Goal: Transaction & Acquisition: Obtain resource

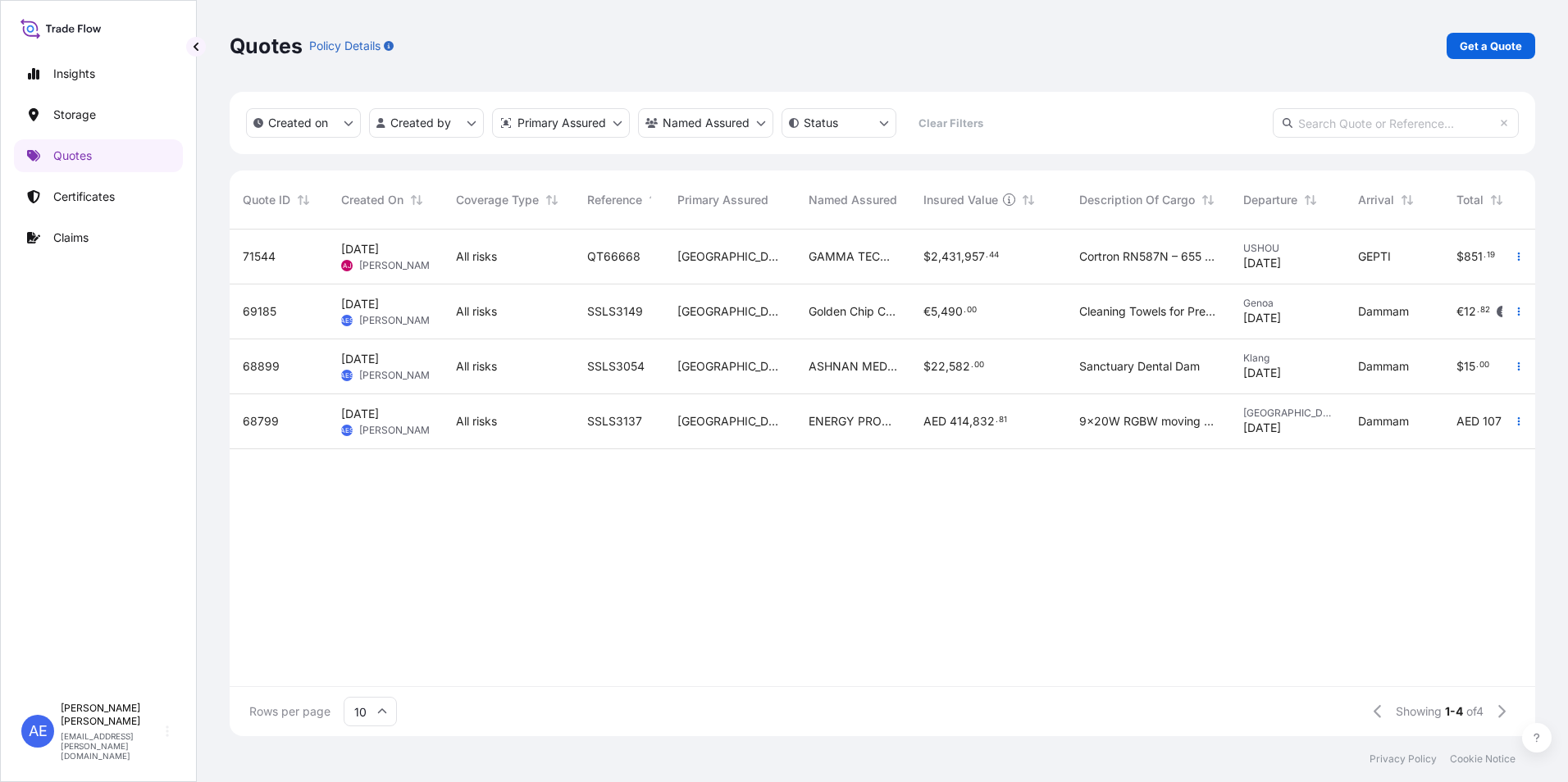
scroll to position [503, 1293]
click at [85, 165] on link "Quotes" at bounding box center [98, 155] width 169 height 33
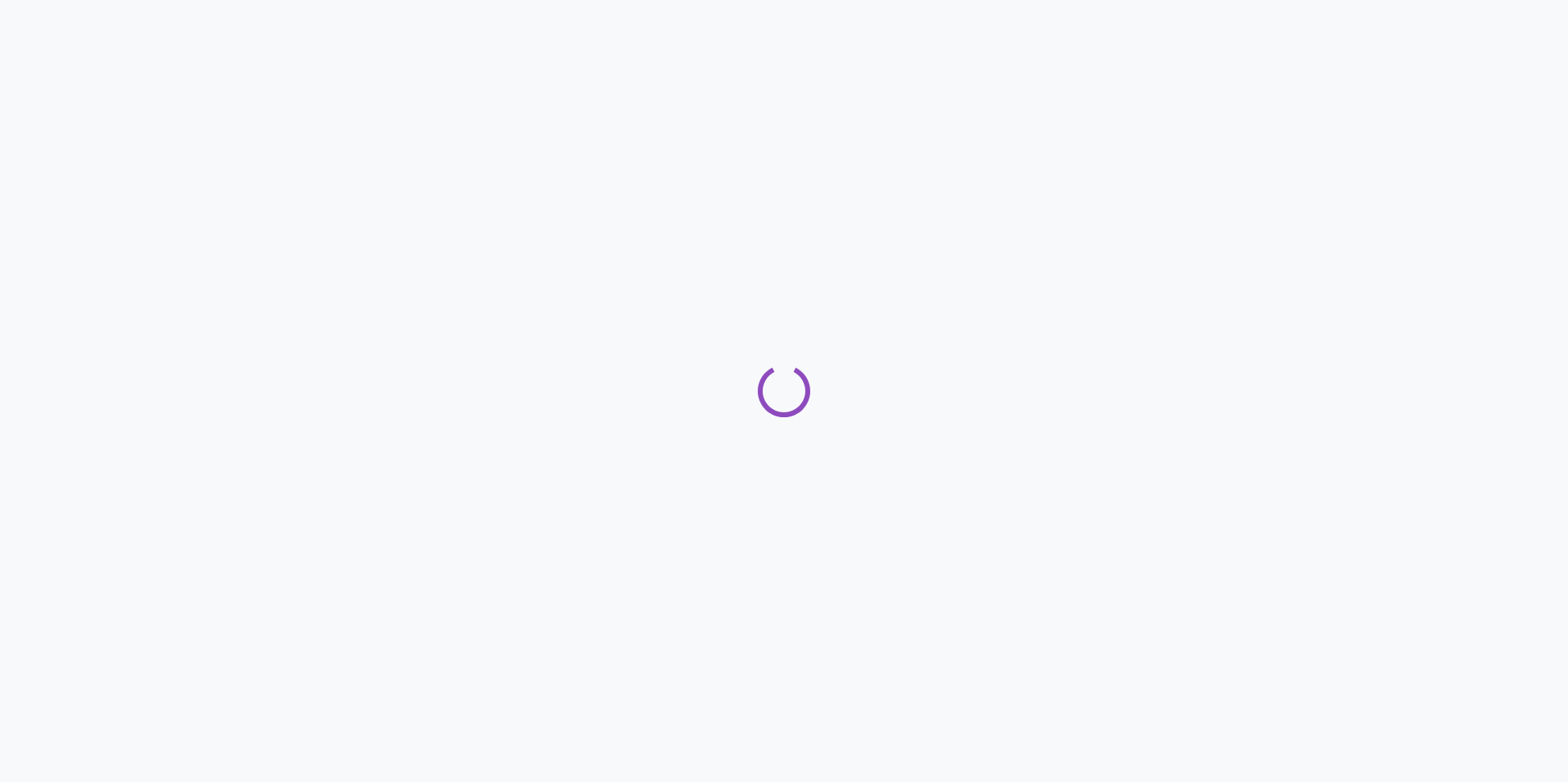
click at [1470, 56] on div at bounding box center [784, 391] width 1568 height 782
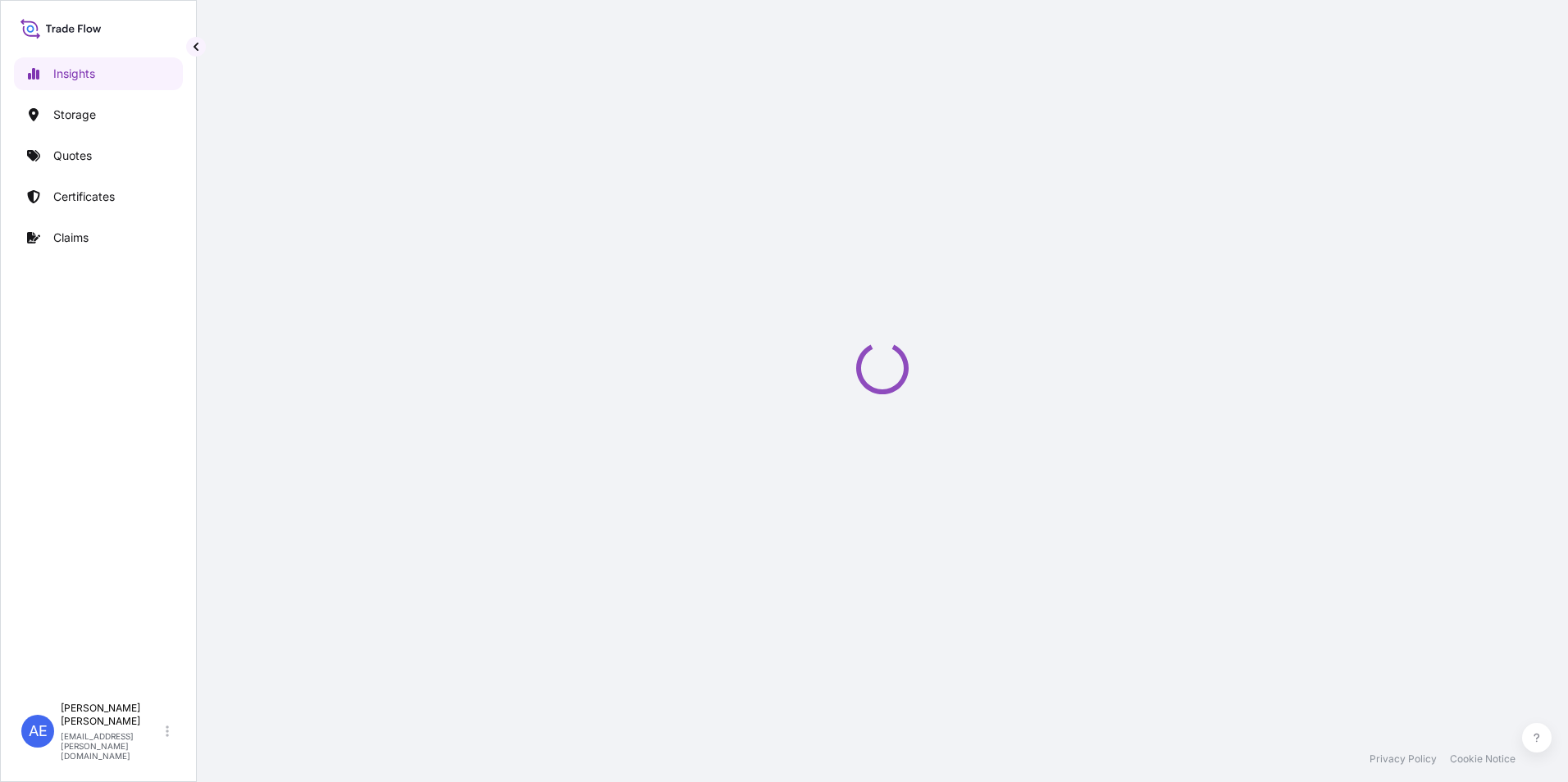
select select "2025"
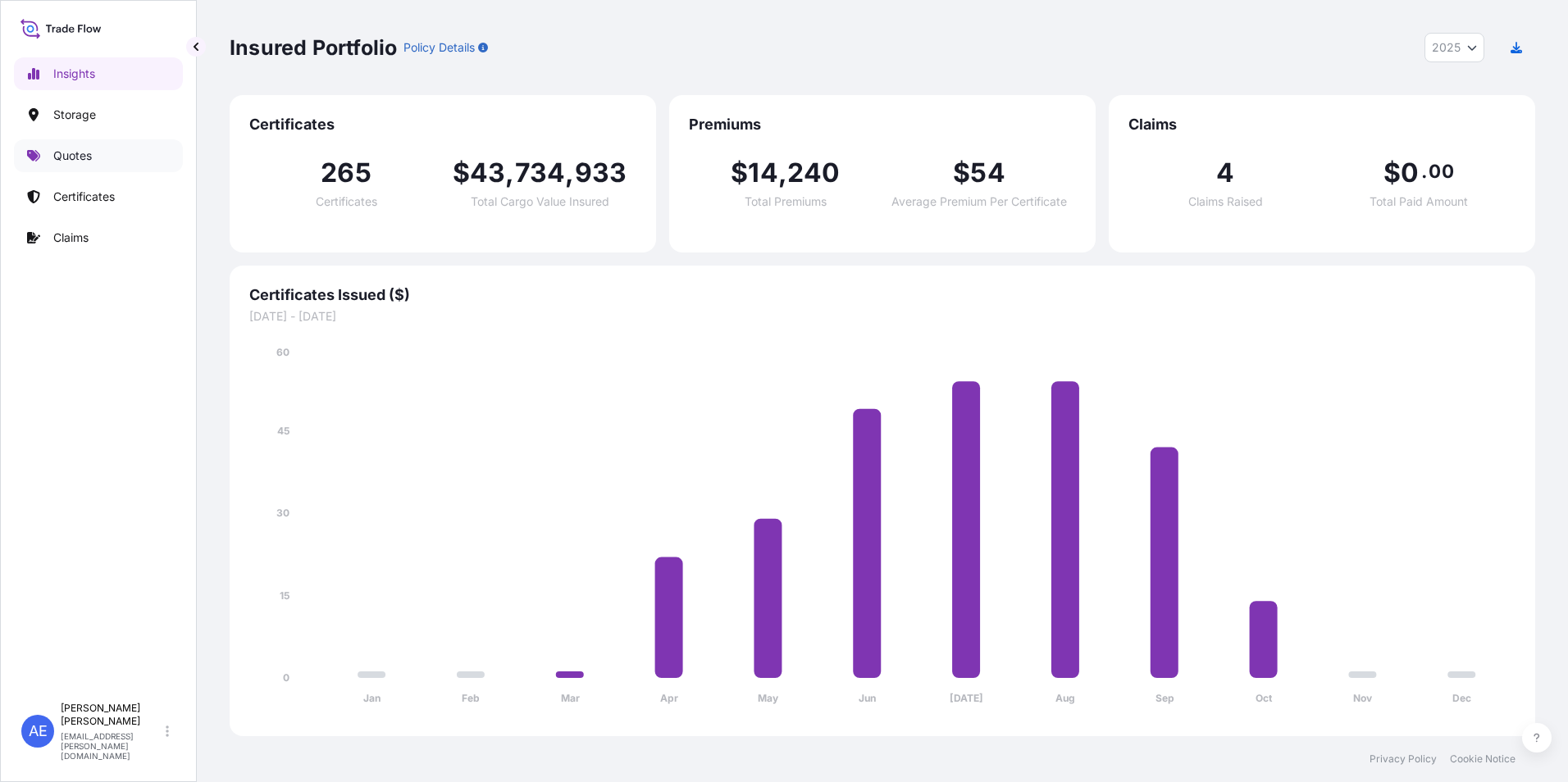
click at [90, 150] on p "Quotes" at bounding box center [72, 156] width 38 height 17
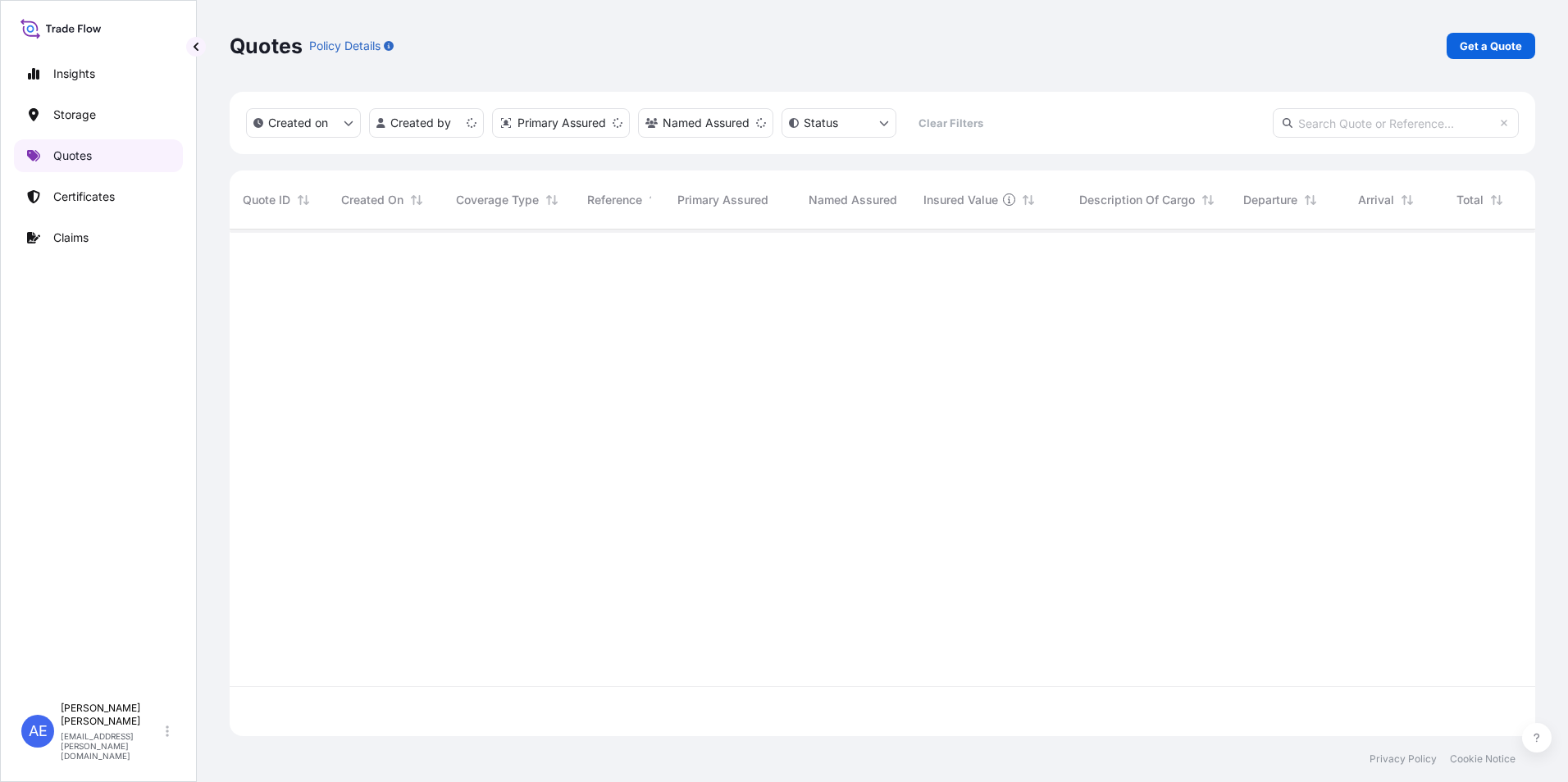
scroll to position [503, 1293]
click at [1488, 41] on p "Get a Quote" at bounding box center [1491, 46] width 62 height 17
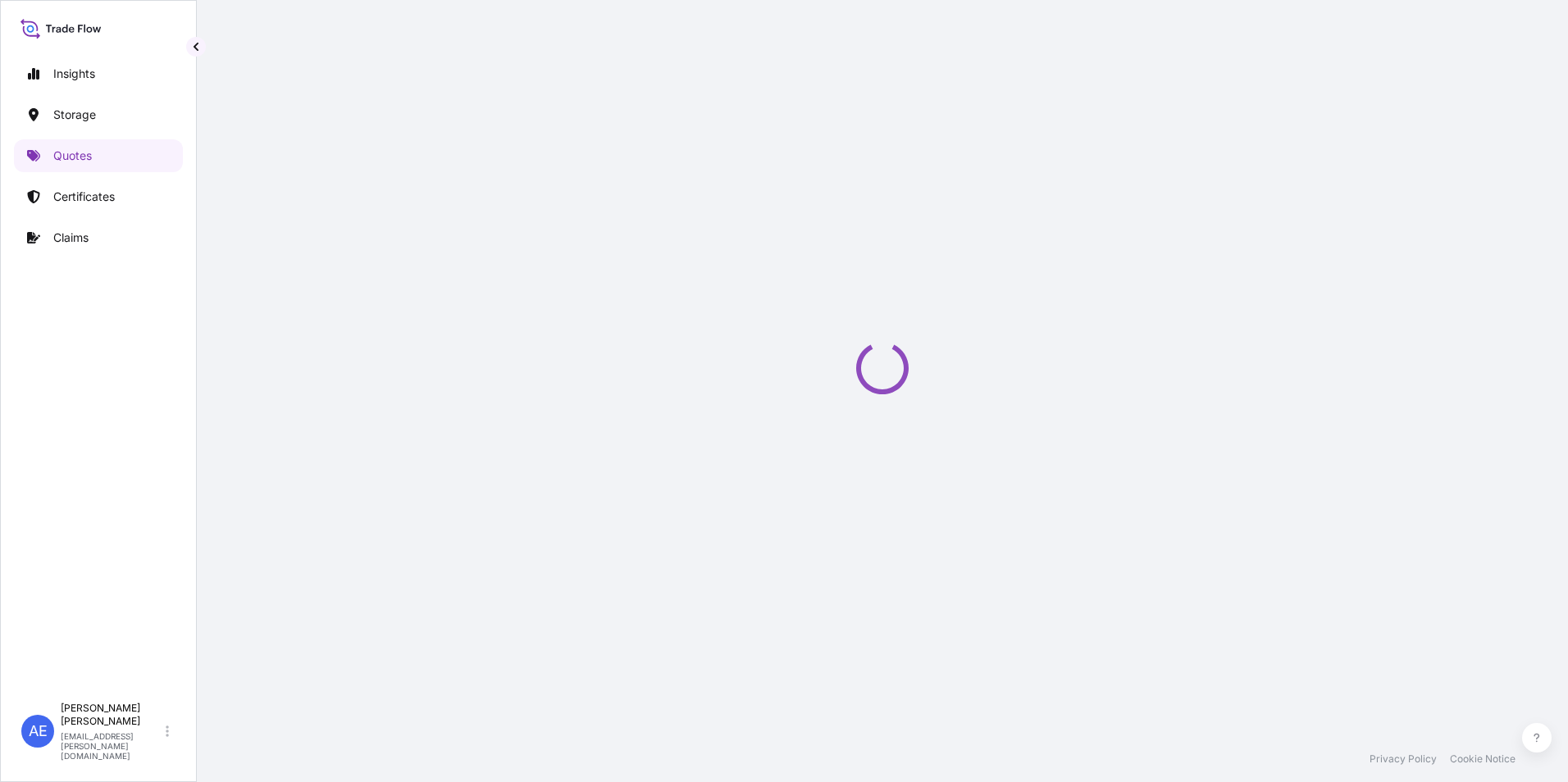
select select "Water"
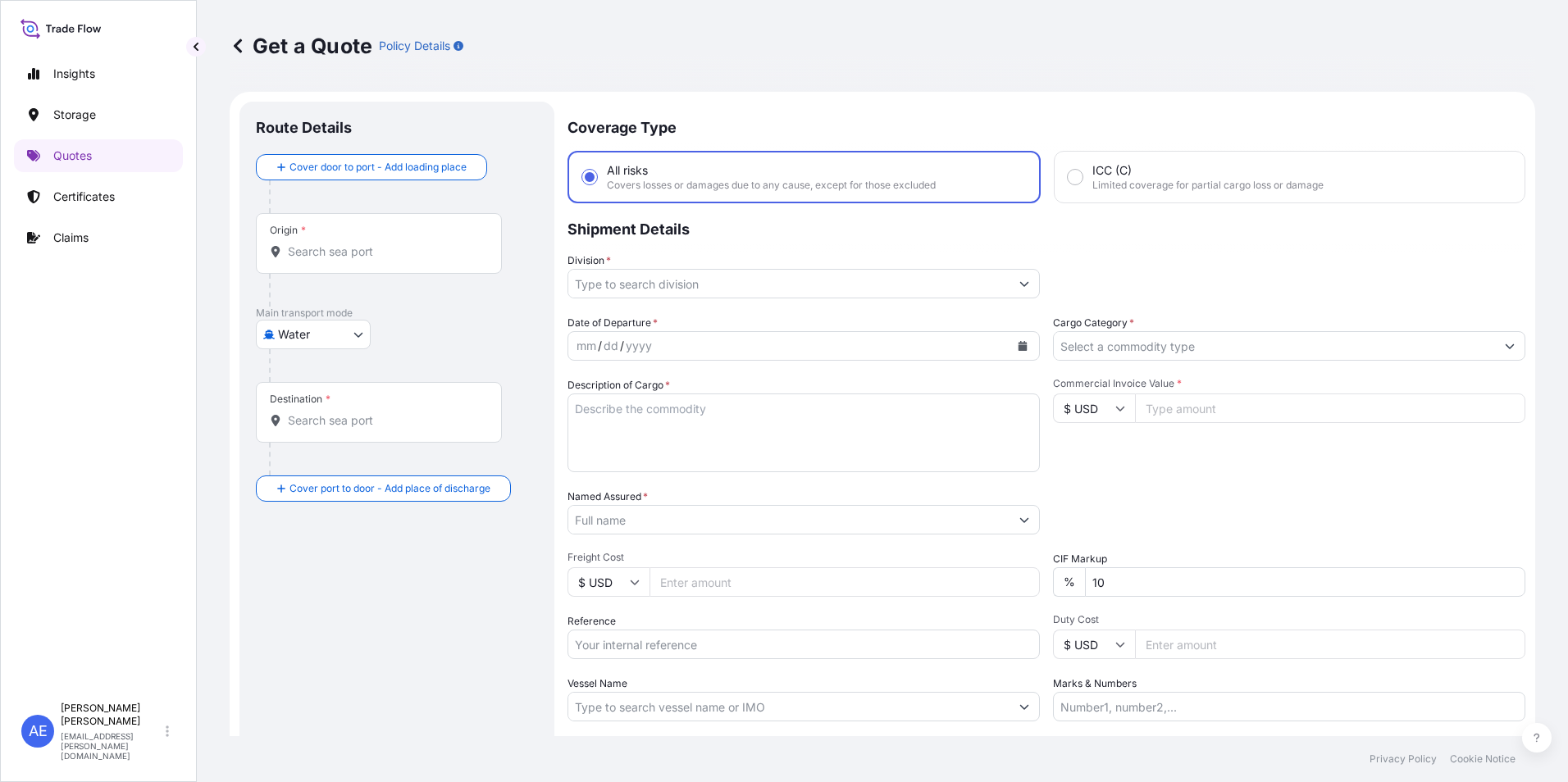
scroll to position [26, 0]
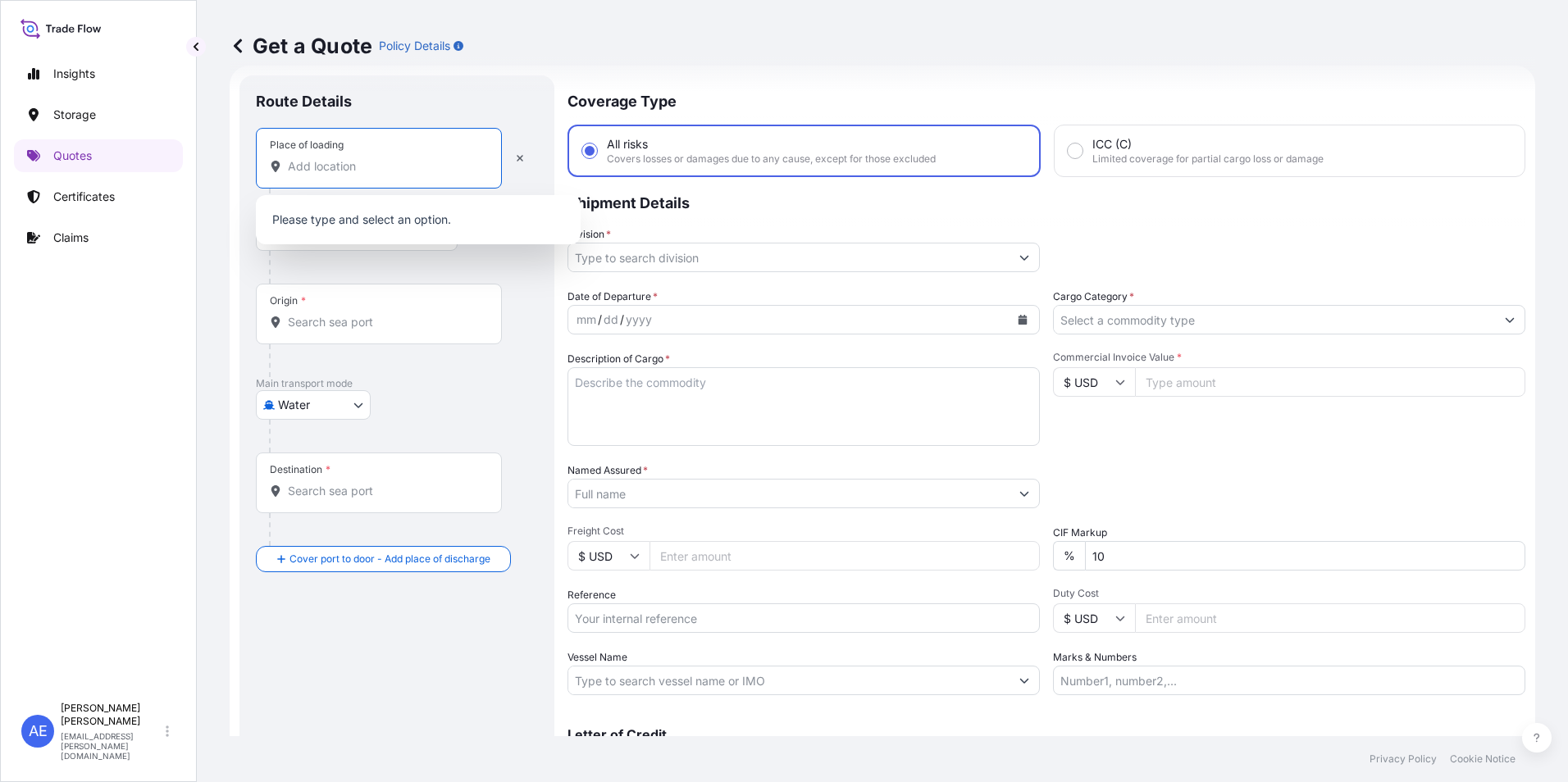
click at [383, 173] on input "Place of loading" at bounding box center [385, 166] width 193 height 17
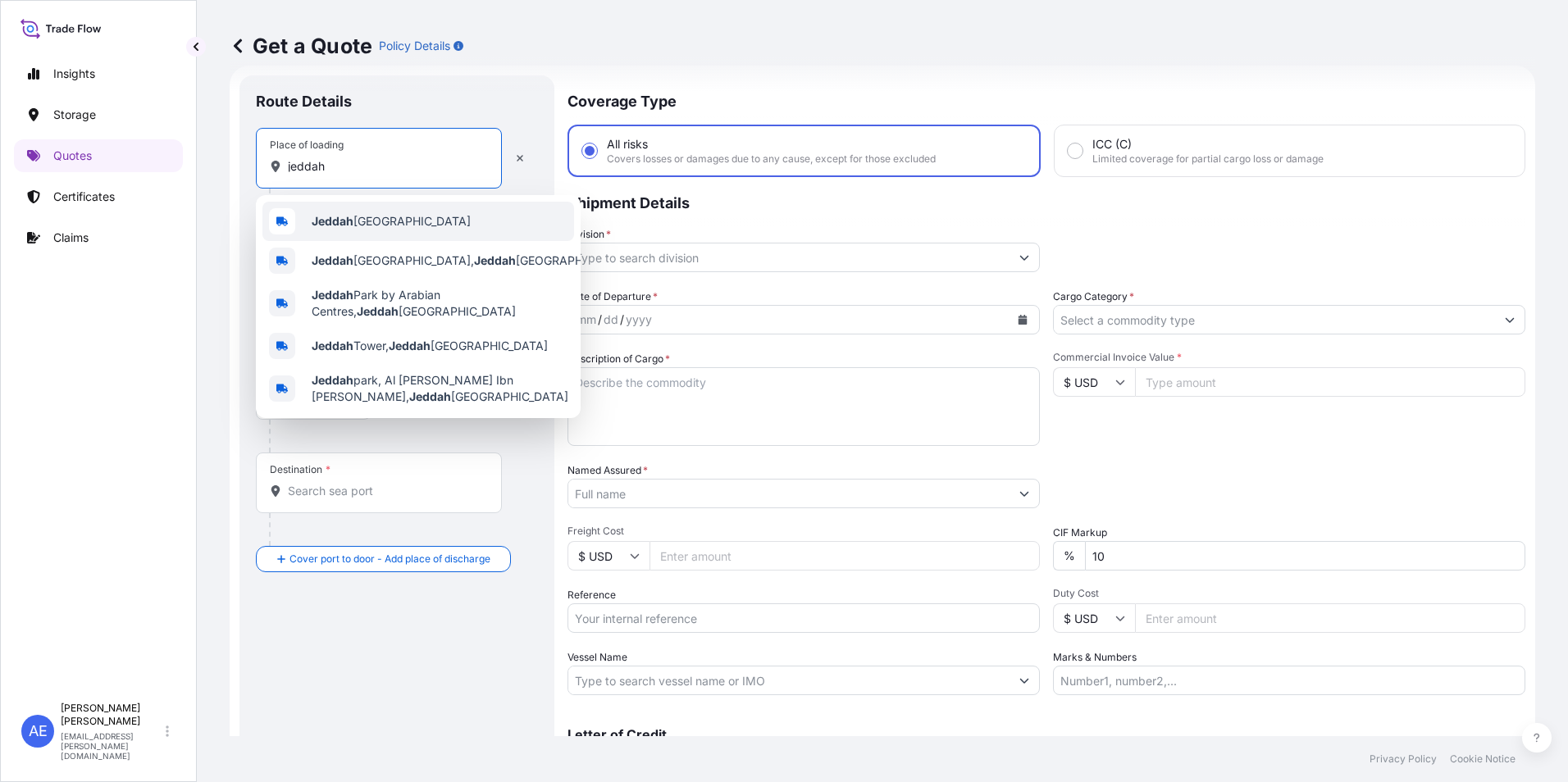
click at [386, 218] on span "Jeddah [GEOGRAPHIC_DATA]" at bounding box center [390, 222] width 159 height 17
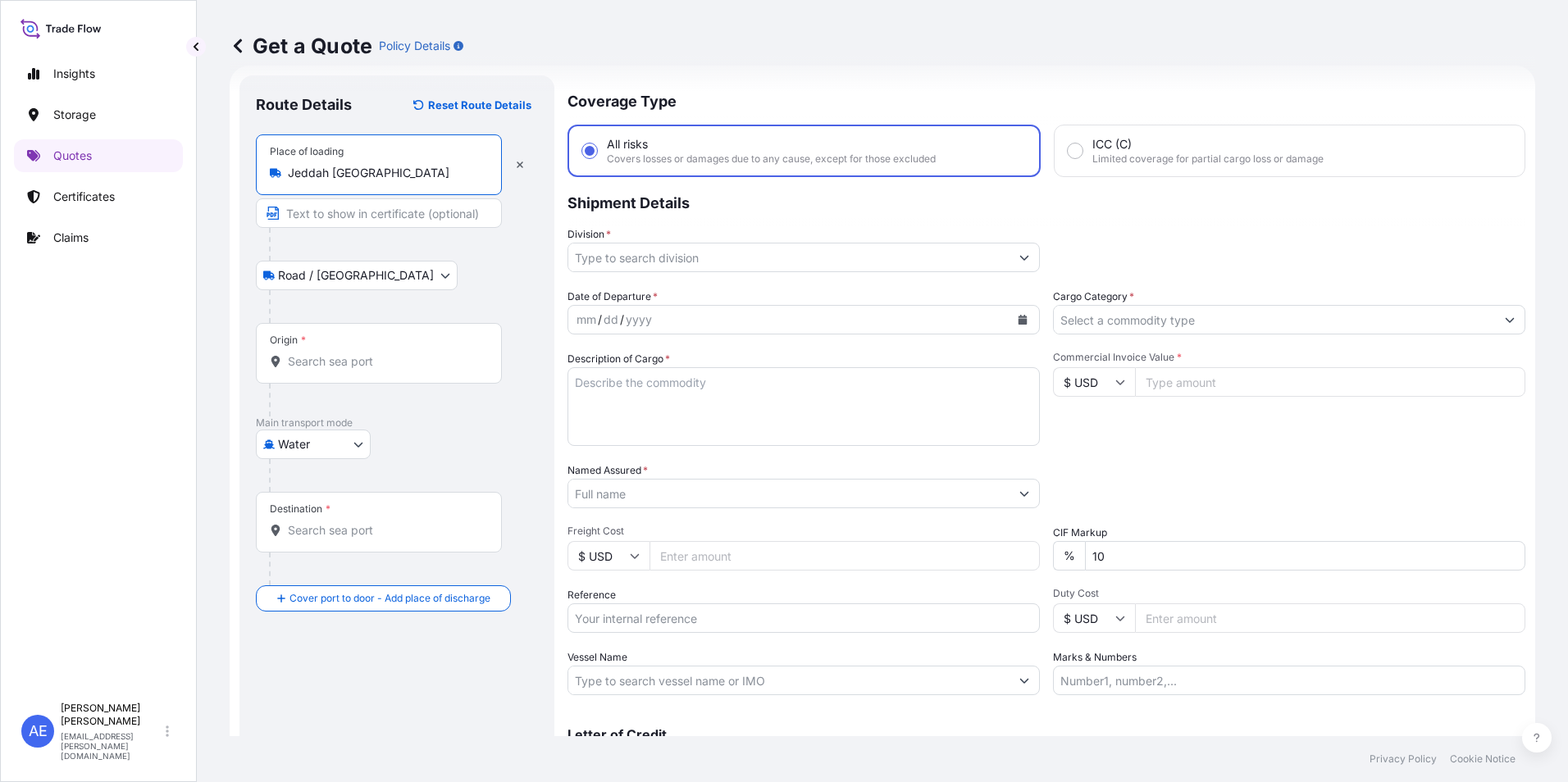
type input "Jeddah [GEOGRAPHIC_DATA]"
click at [339, 345] on div "Origin *" at bounding box center [381, 353] width 252 height 60
click at [339, 354] on input "Origin *" at bounding box center [387, 362] width 200 height 17
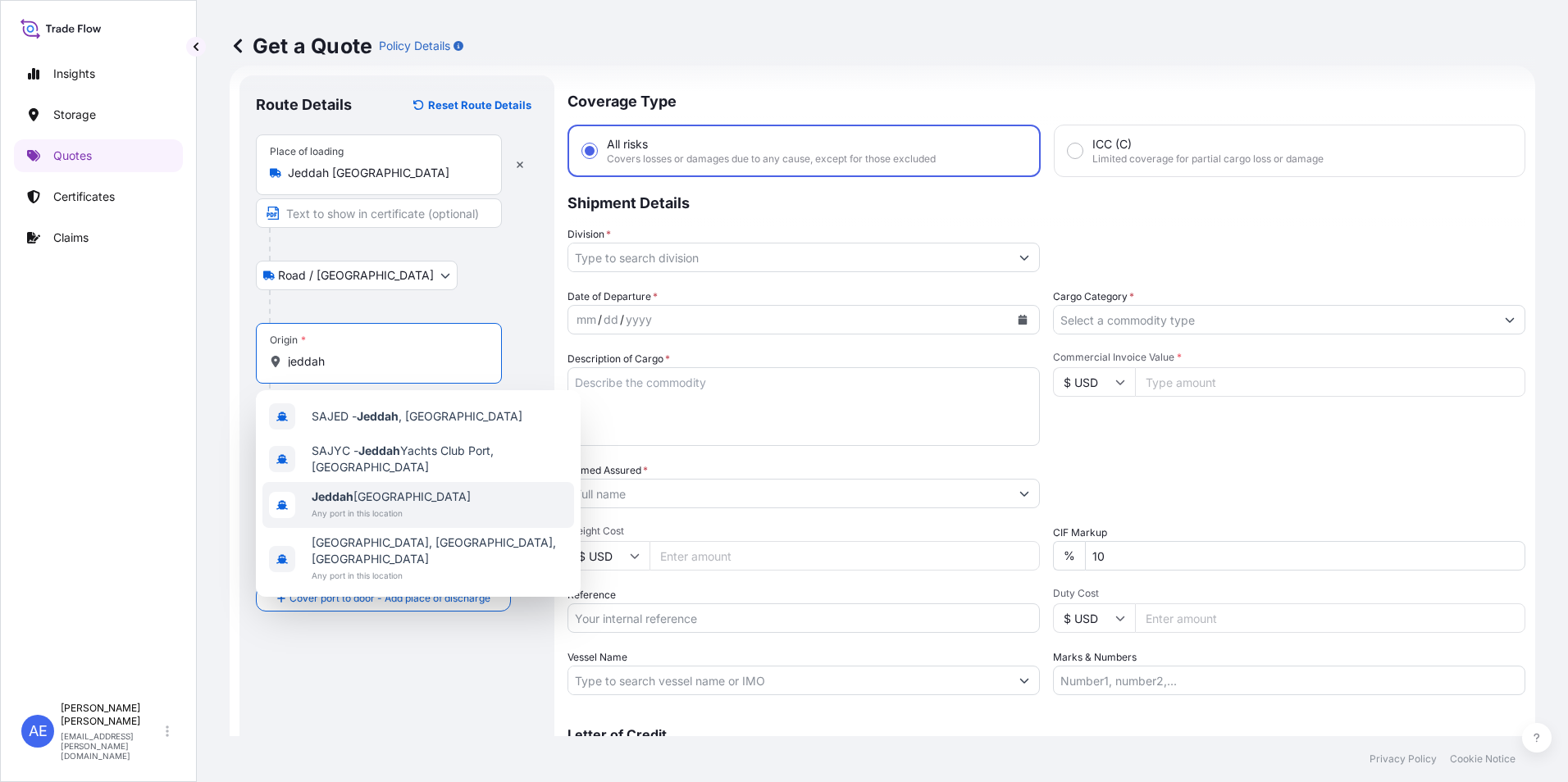
click at [361, 505] on span "Any port in this location" at bounding box center [390, 514] width 159 height 17
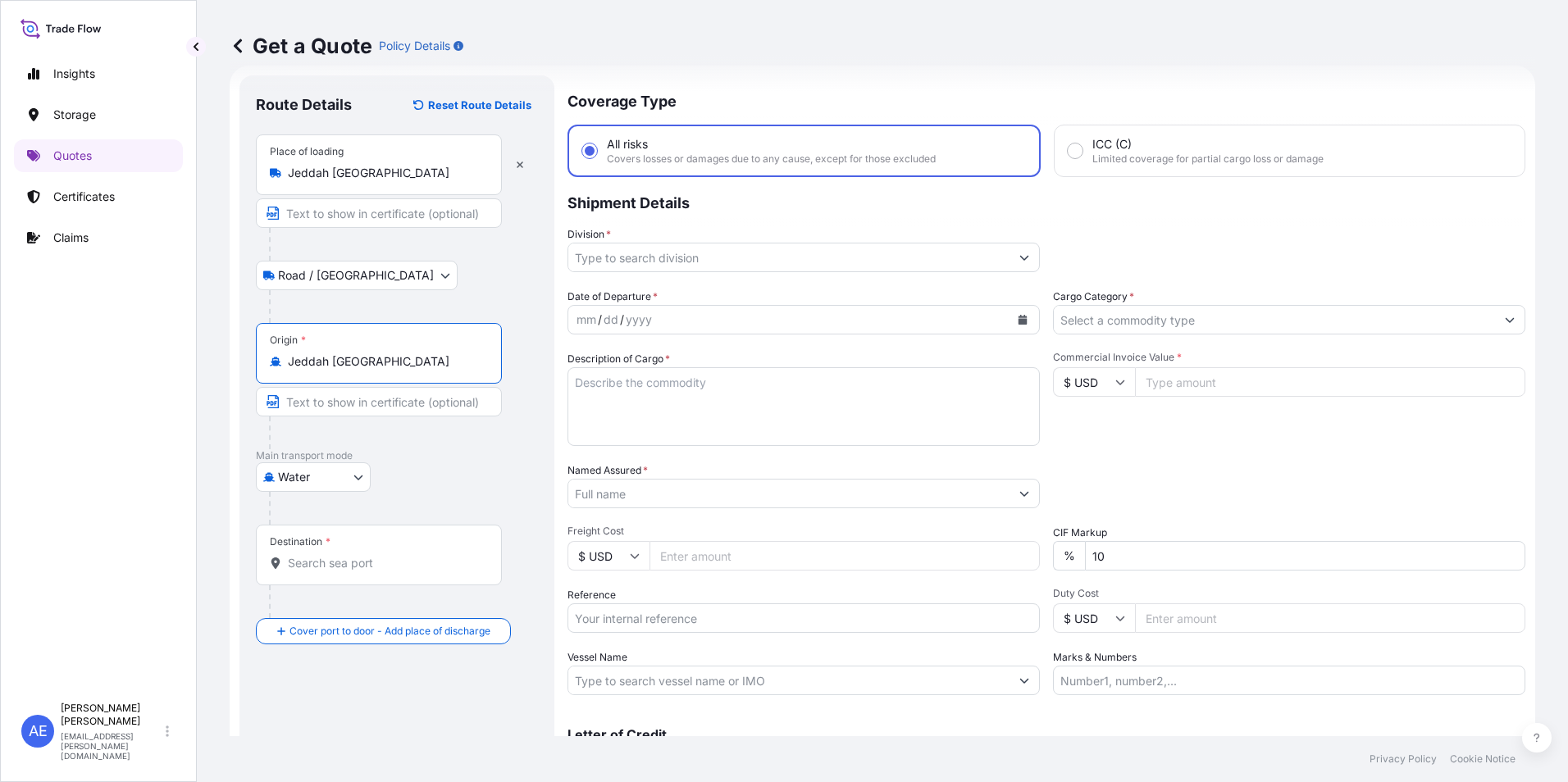
type input "Jeddah [GEOGRAPHIC_DATA]"
click at [357, 554] on div "Destination *" at bounding box center [378, 554] width 246 height 60
click at [357, 555] on input "Destination *" at bounding box center [385, 564] width 193 height 17
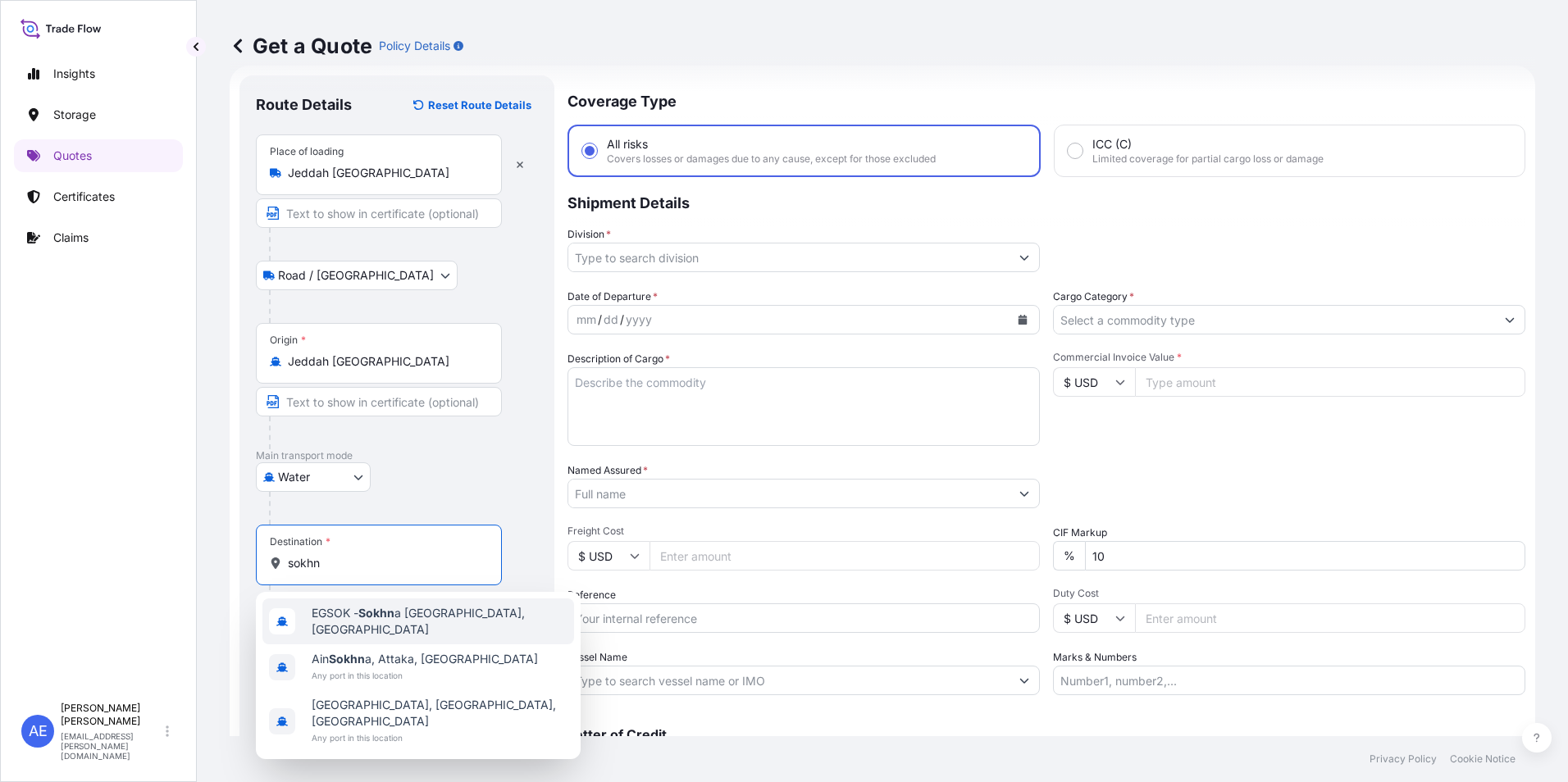
click at [390, 627] on div "EGSOK - Sokhn a [GEOGRAPHIC_DATA], [GEOGRAPHIC_DATA]" at bounding box center [418, 621] width 311 height 46
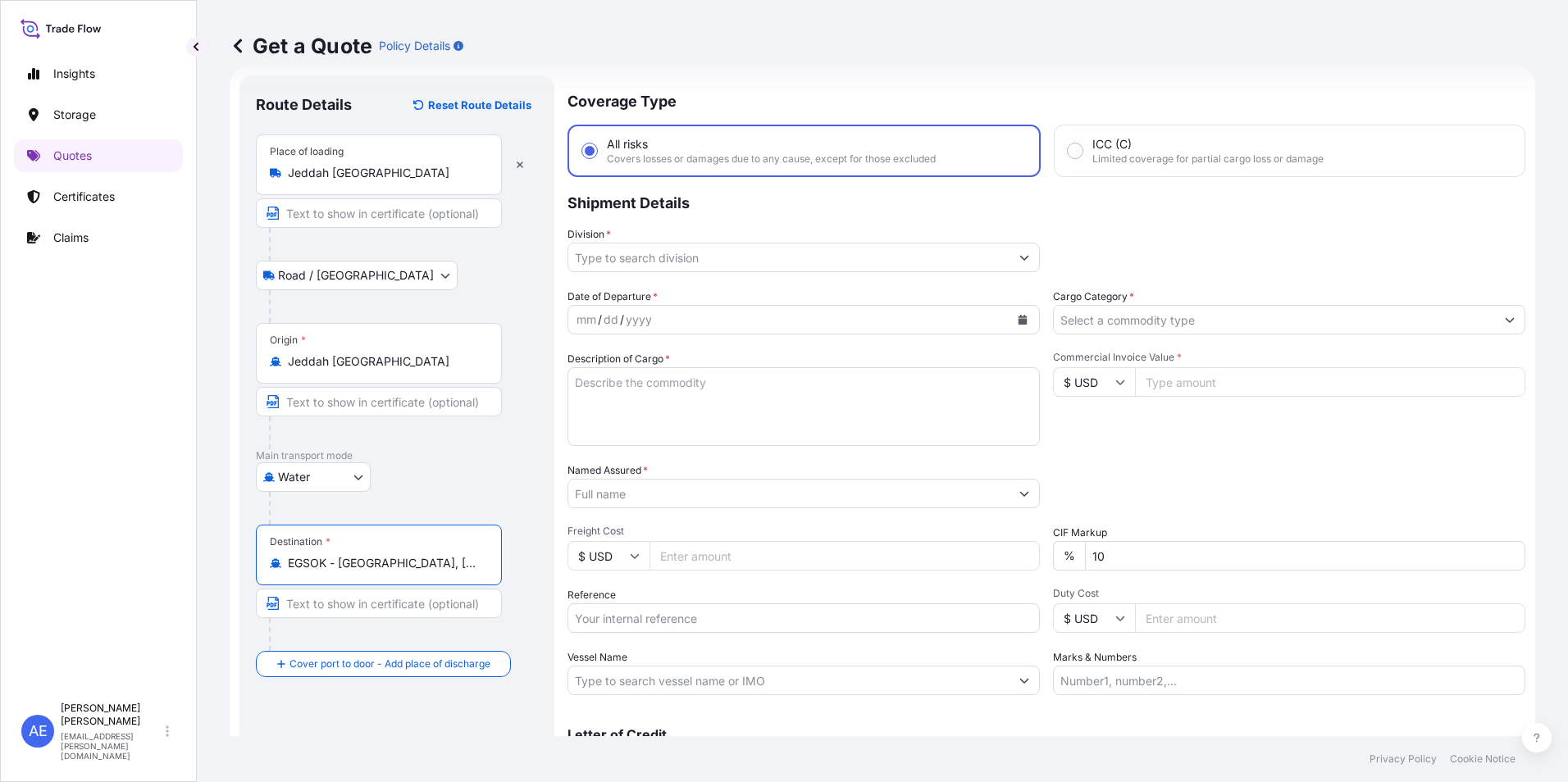
type input "EGSOK - [GEOGRAPHIC_DATA], [GEOGRAPHIC_DATA]"
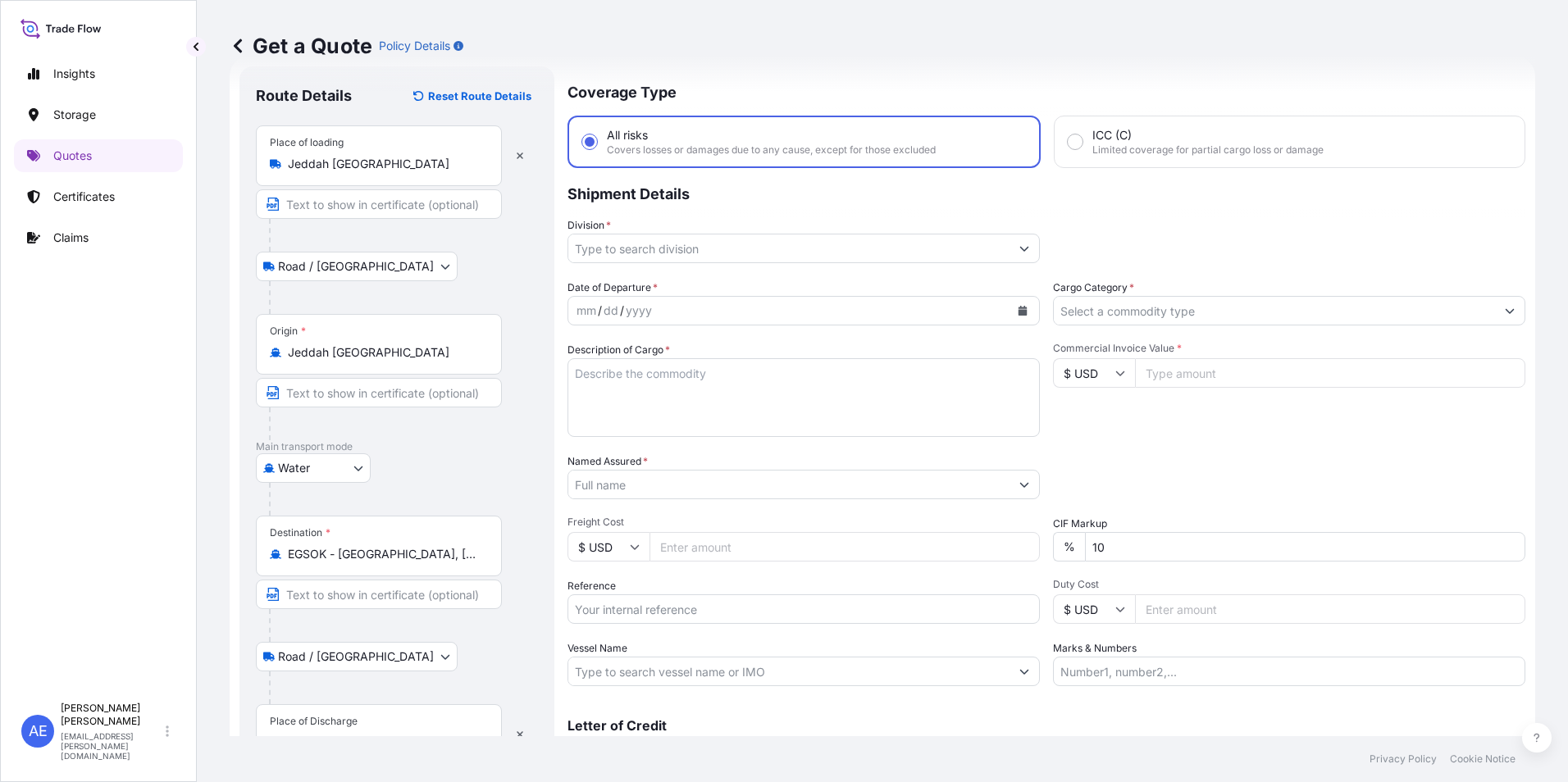
click at [331, 721] on div "Place of Discharge" at bounding box center [313, 722] width 87 height 13
click at [331, 735] on input "Place of Discharge" at bounding box center [385, 743] width 193 height 17
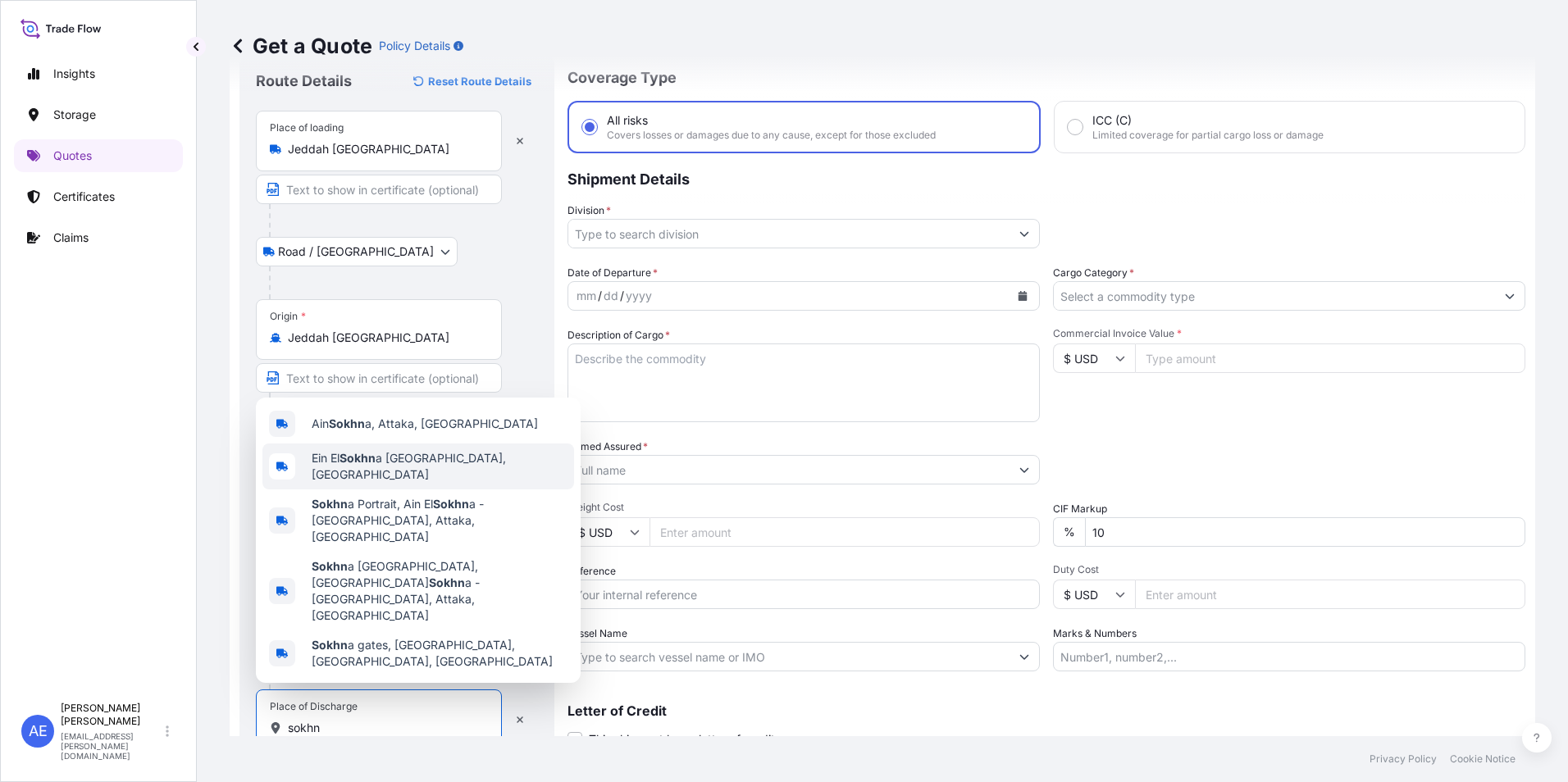
click at [417, 483] on span "Ein El Sokhn a [GEOGRAPHIC_DATA], [GEOGRAPHIC_DATA]" at bounding box center [438, 466] width 255 height 33
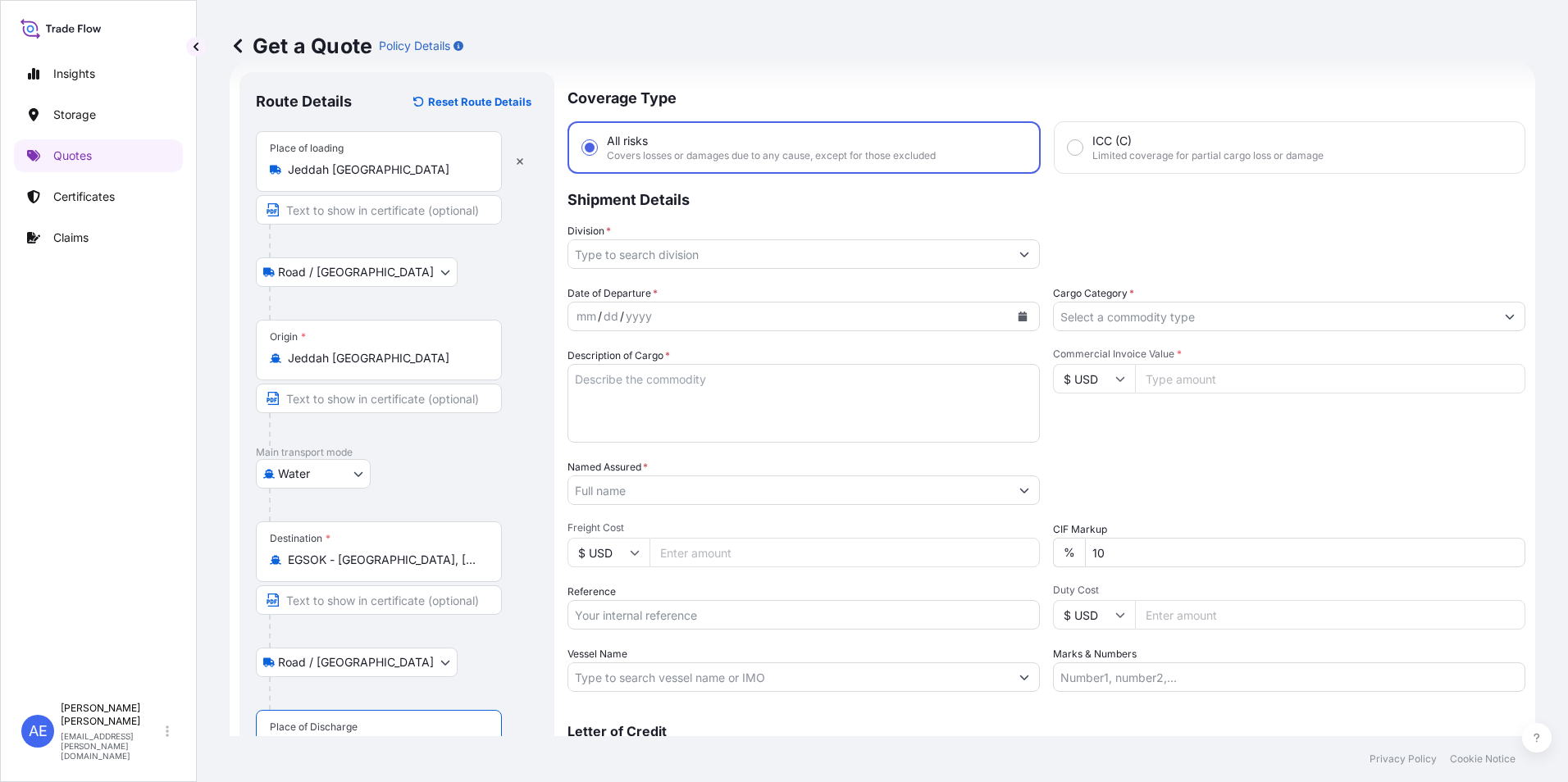
scroll to position [0, 0]
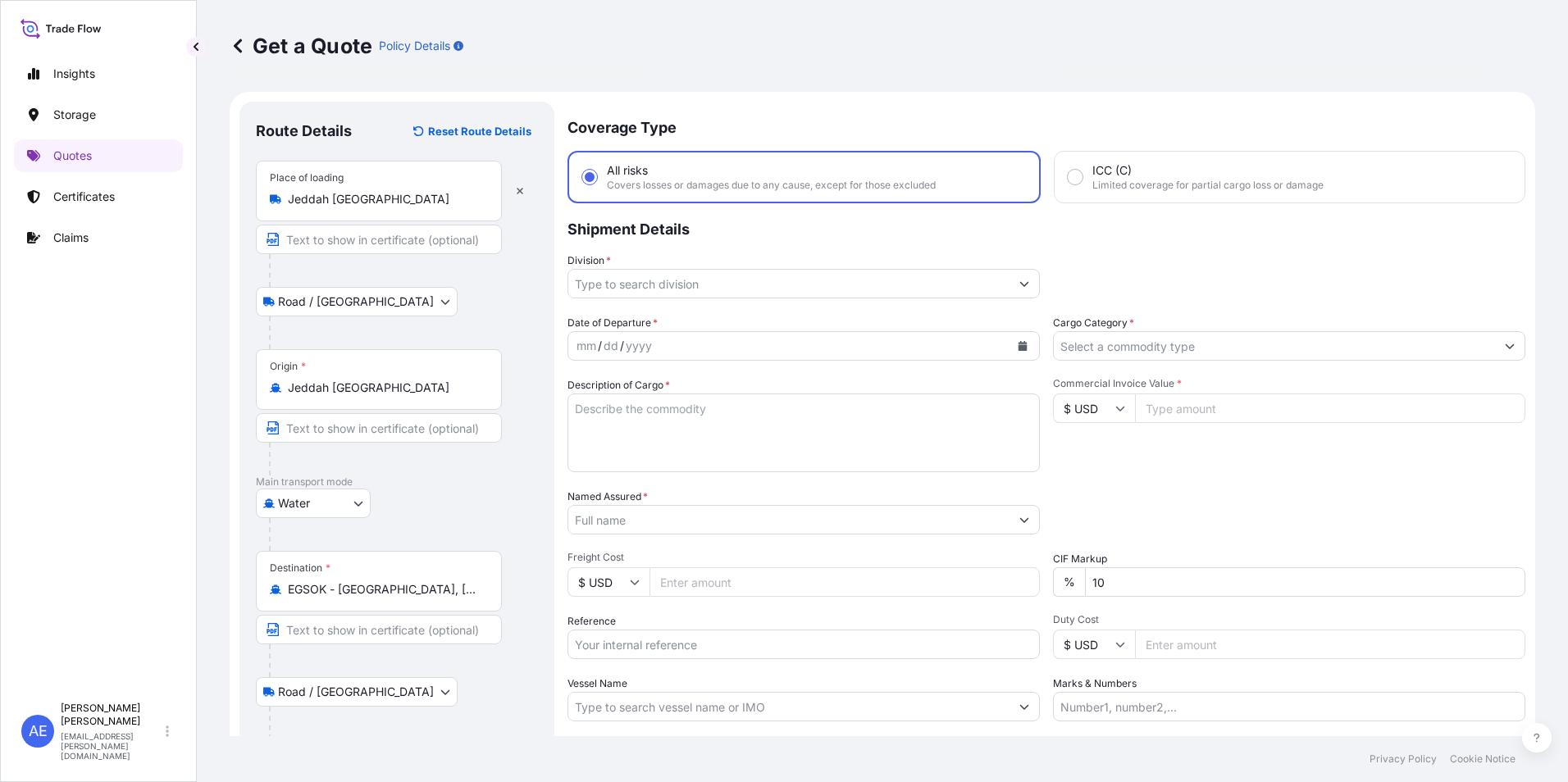
type input "Ein El Sokhna Port, [GEOGRAPHIC_DATA]"
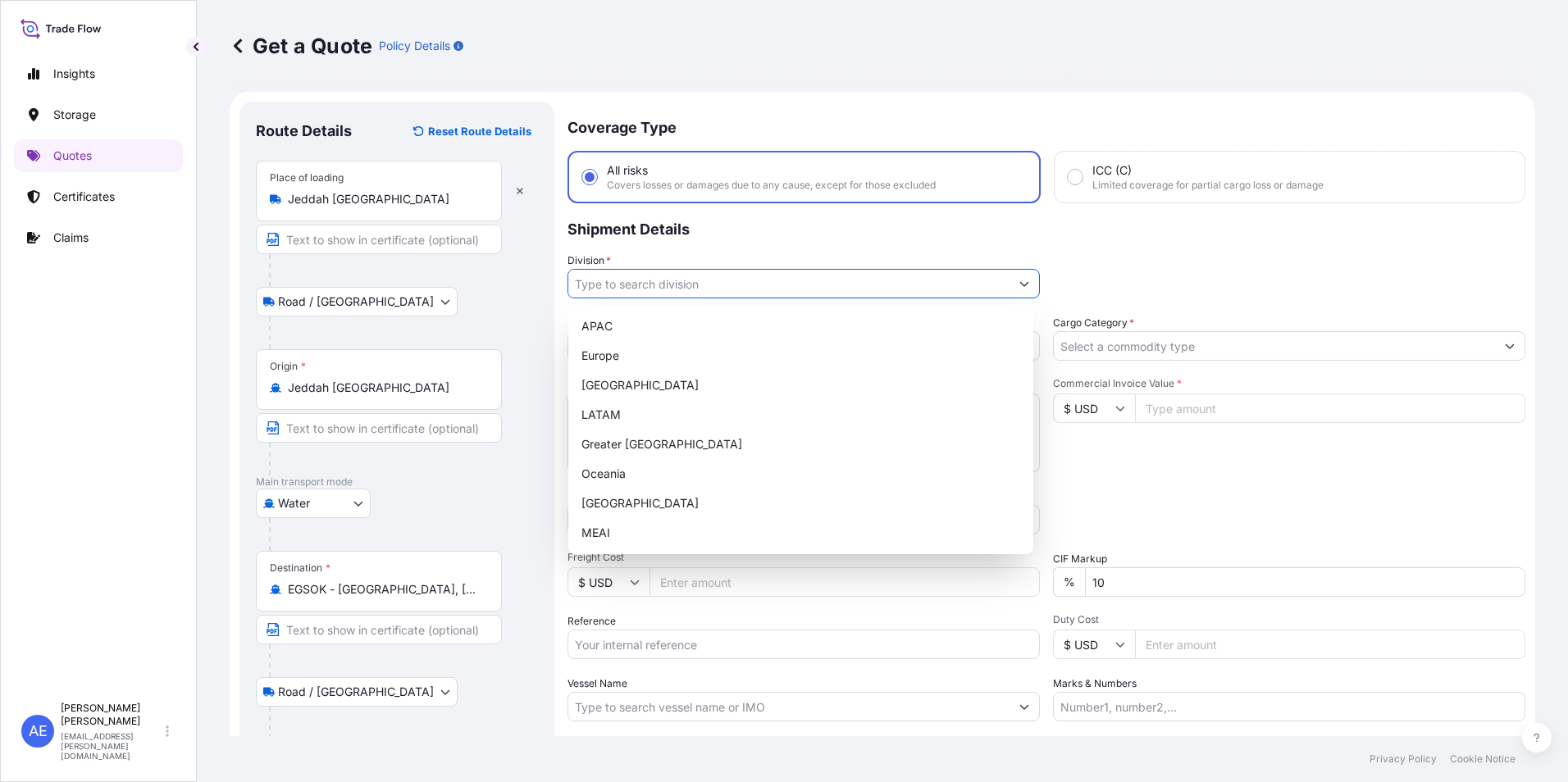
click at [766, 275] on input "Division *" at bounding box center [789, 284] width 441 height 30
click at [606, 518] on div "MEAI" at bounding box center [801, 533] width 451 height 30
type input "MEAI"
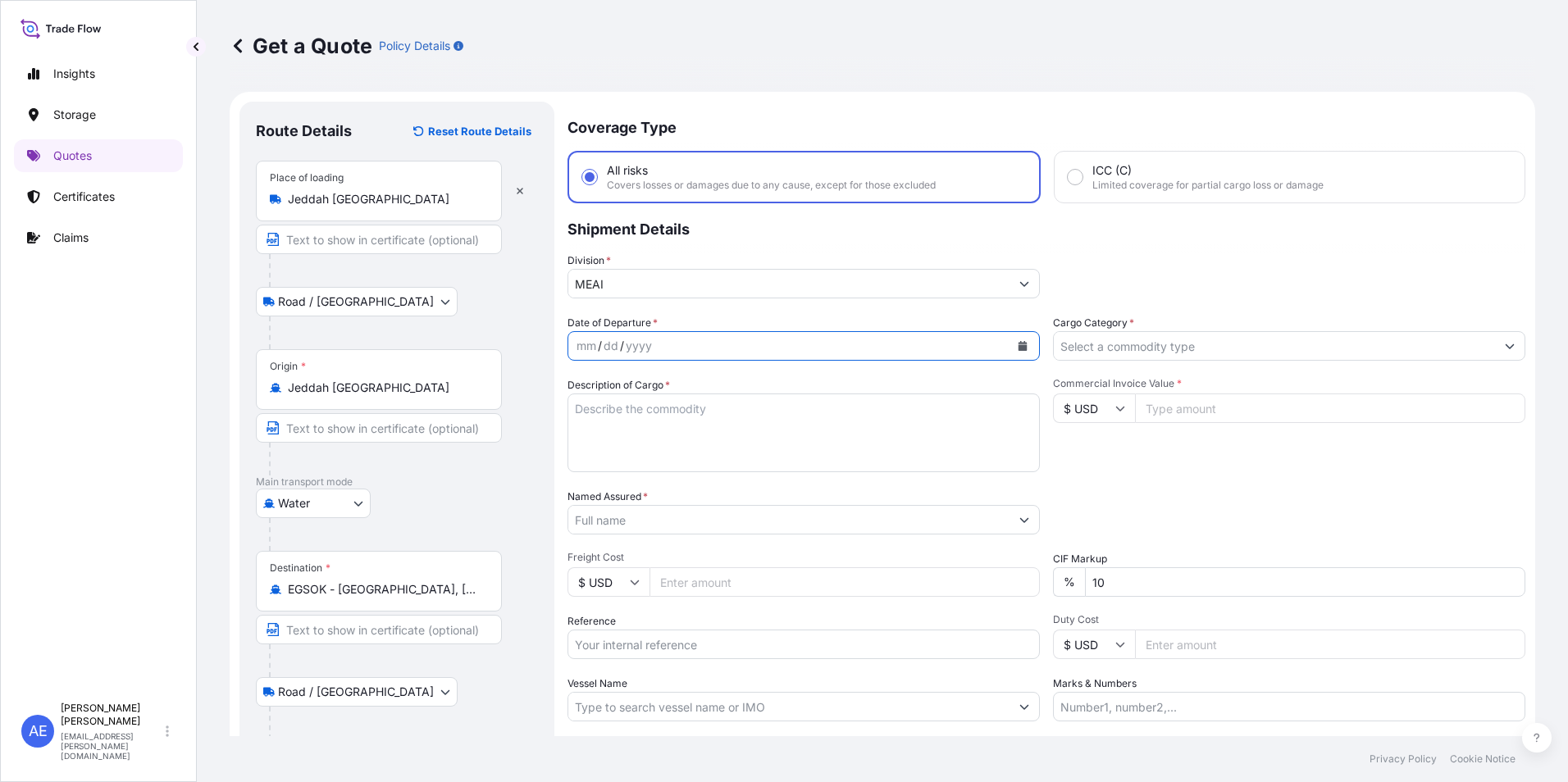
click at [1019, 345] on icon "Calendar" at bounding box center [1024, 345] width 9 height 10
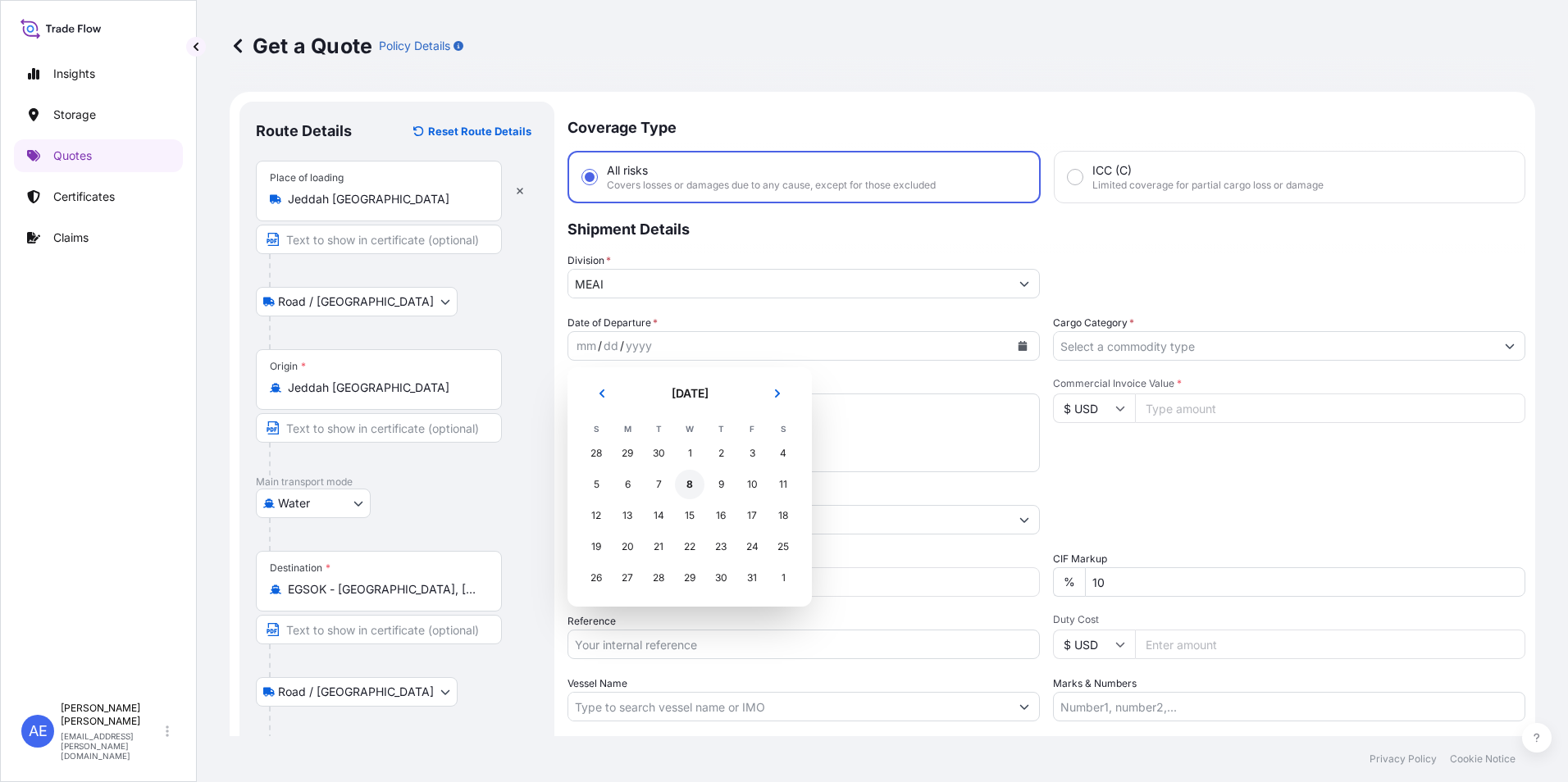
click at [690, 489] on div "8" at bounding box center [690, 485] width 30 height 30
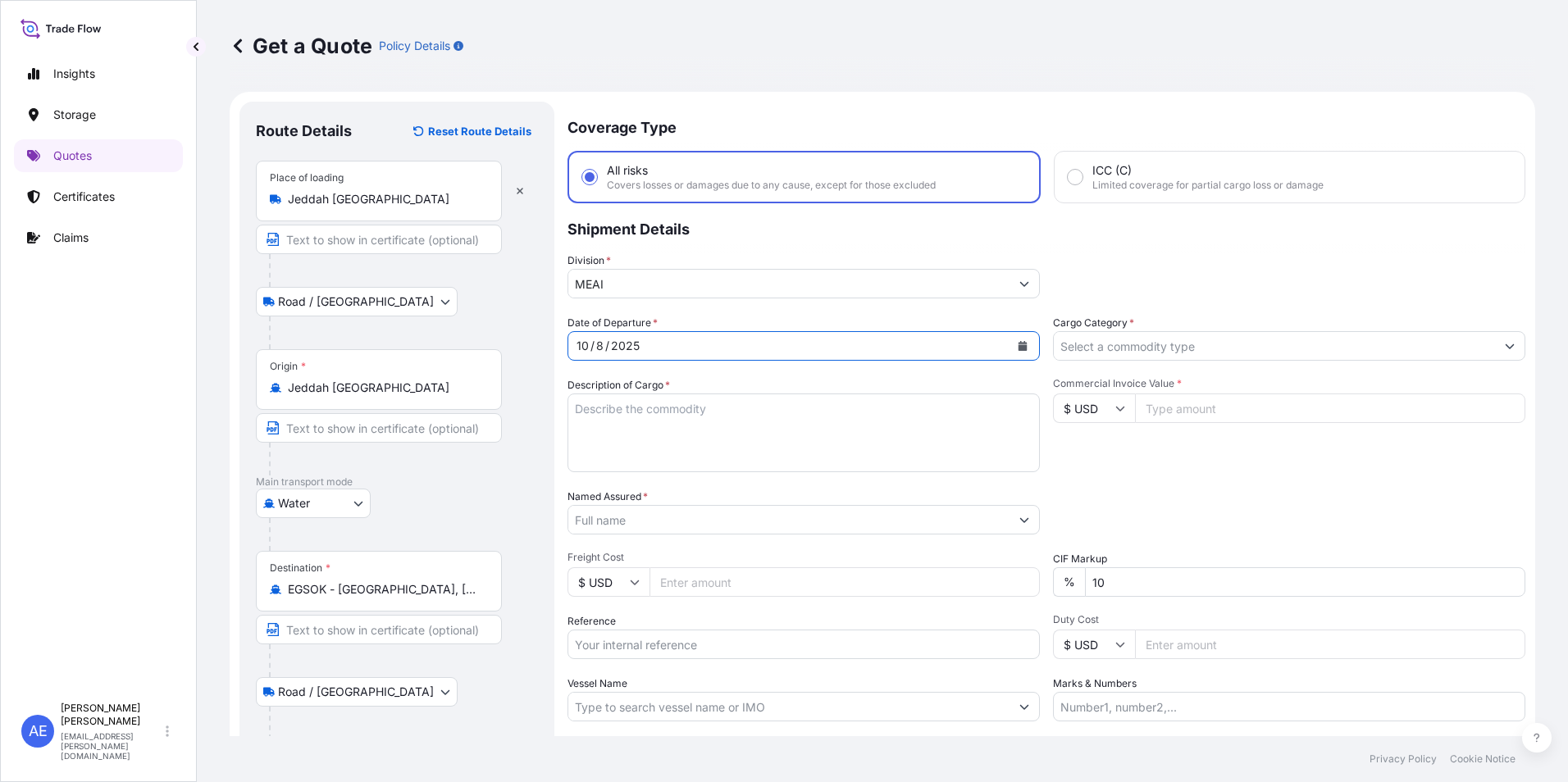
click at [1182, 410] on input "Commercial Invoice Value *" at bounding box center [1330, 409] width 390 height 30
paste input "59575.48"
type input "59575.48"
drag, startPoint x: 1138, startPoint y: 574, endPoint x: 1012, endPoint y: 604, distance: 129.5
click at [1012, 604] on div "Date of Departure * [DATE] Cargo Category * Description of Cargo * Commercial I…" at bounding box center [1046, 518] width 958 height 407
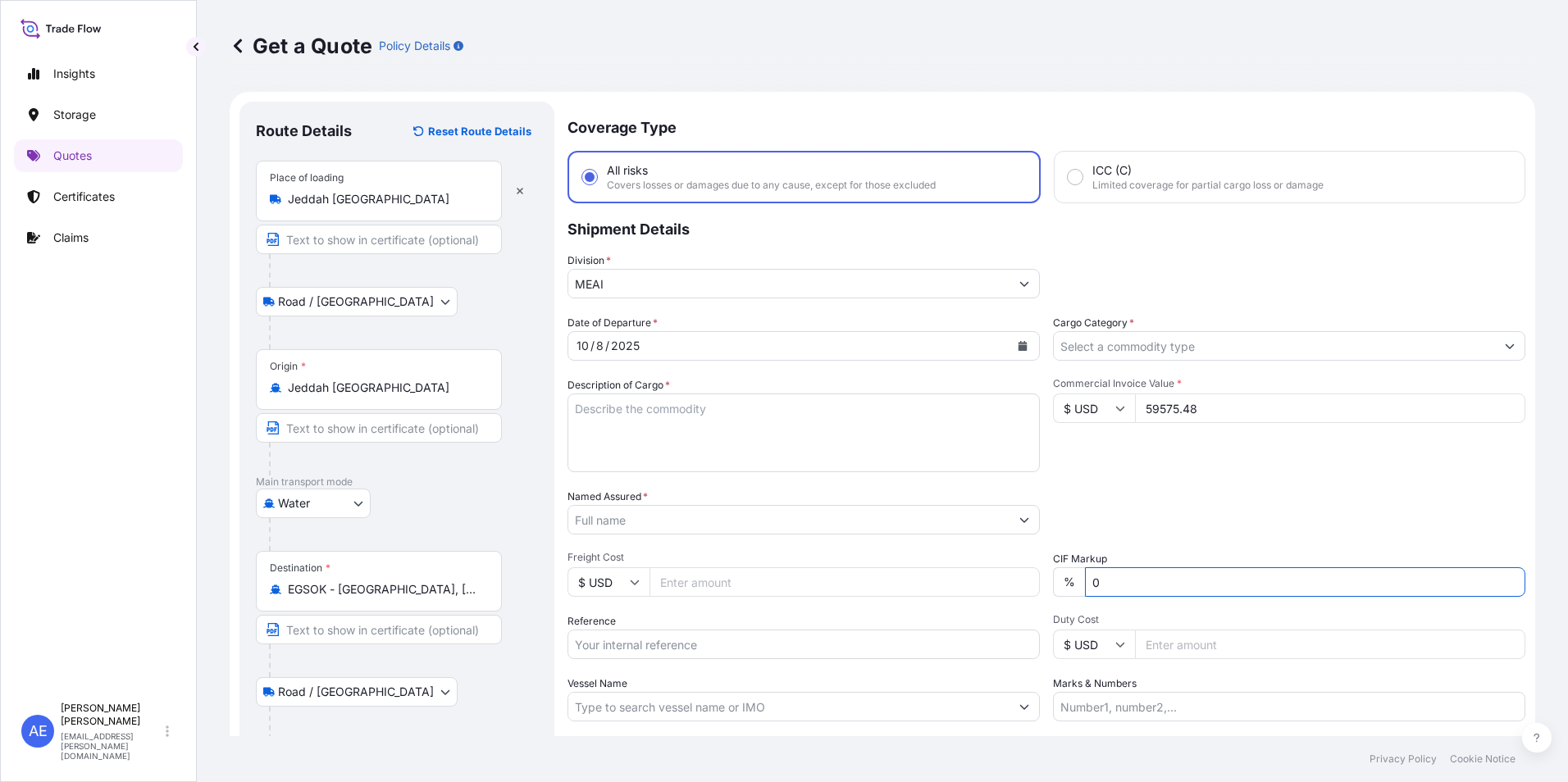
type input "0"
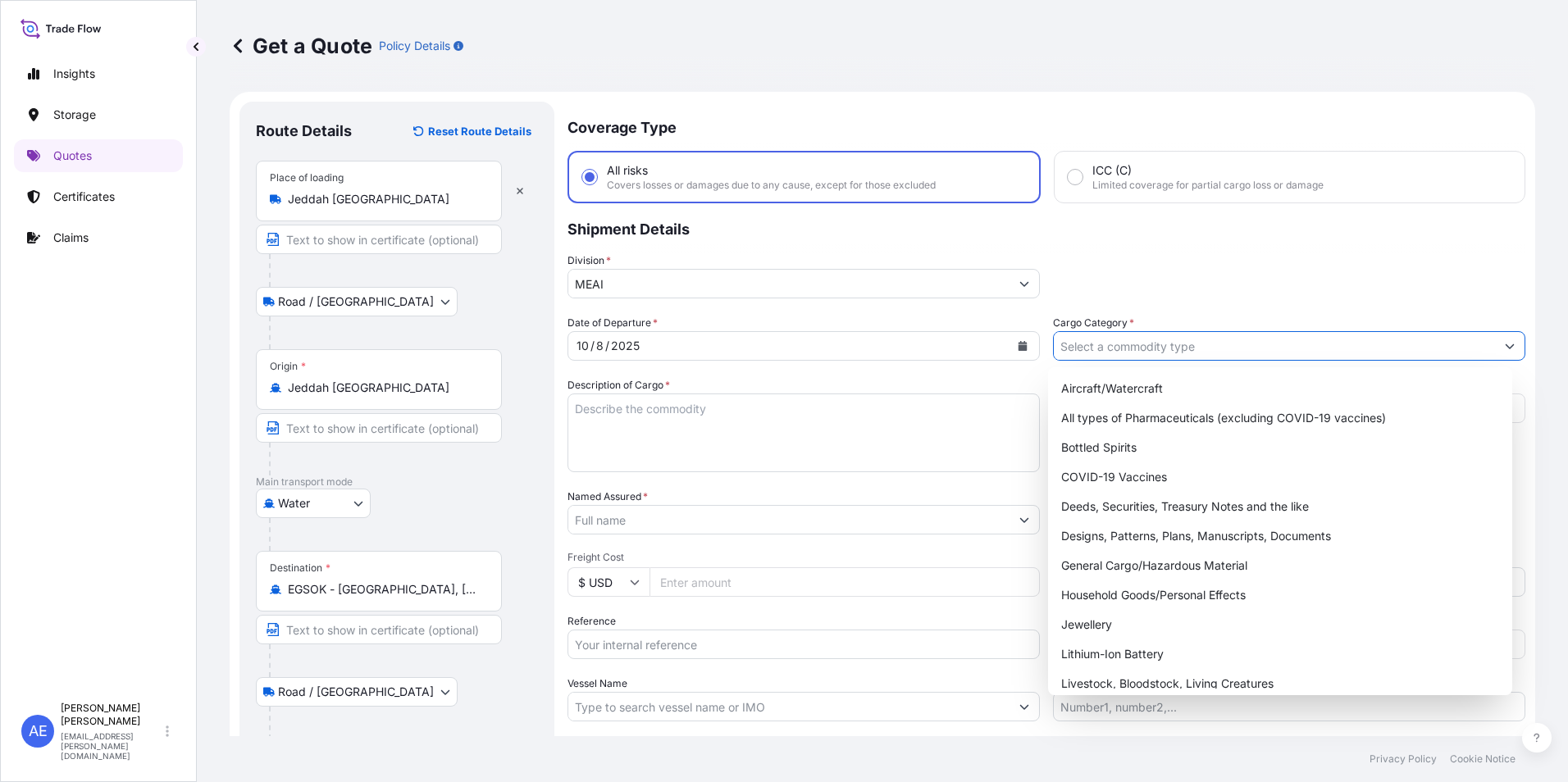
click at [1295, 354] on input "Cargo Category *" at bounding box center [1274, 346] width 441 height 30
click at [1140, 578] on div "General Cargo/Hazardous Material" at bounding box center [1280, 566] width 451 height 30
type input "General Cargo/Hazardous Material"
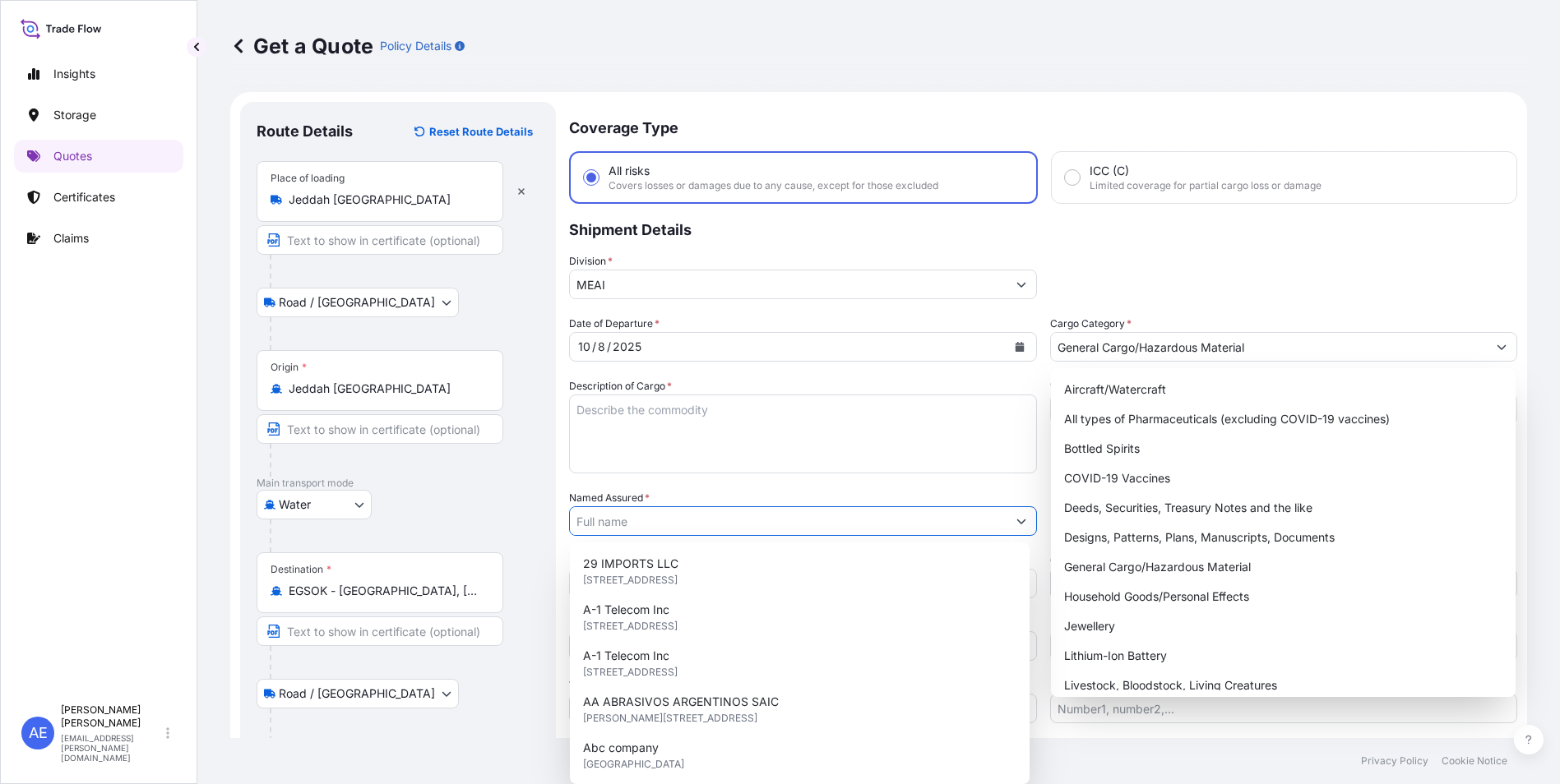
click at [678, 530] on input "Named Assured *" at bounding box center [788, 521] width 437 height 30
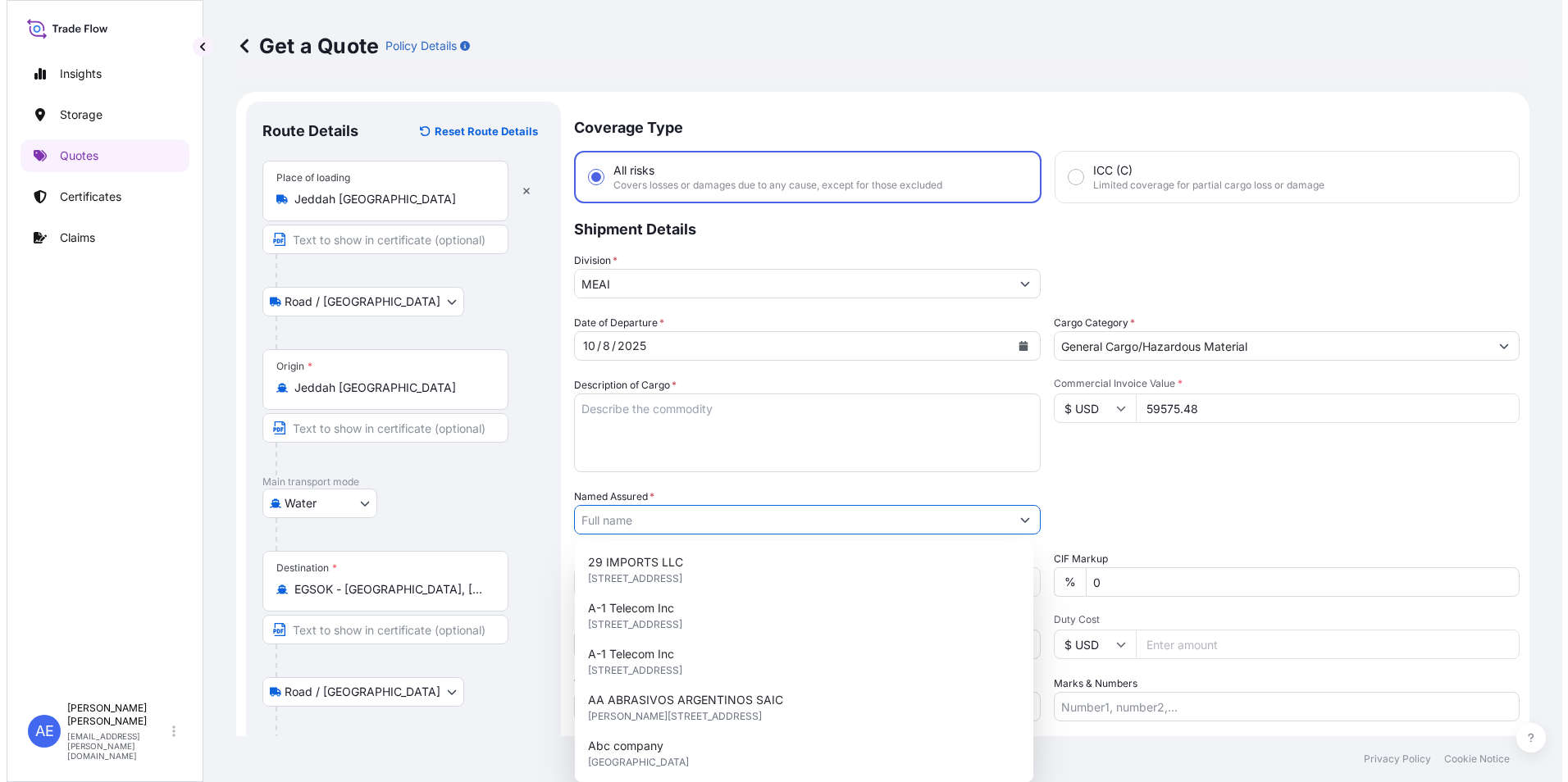
paste input "DEEMA PACKING & PACKAGING MATERIAL"
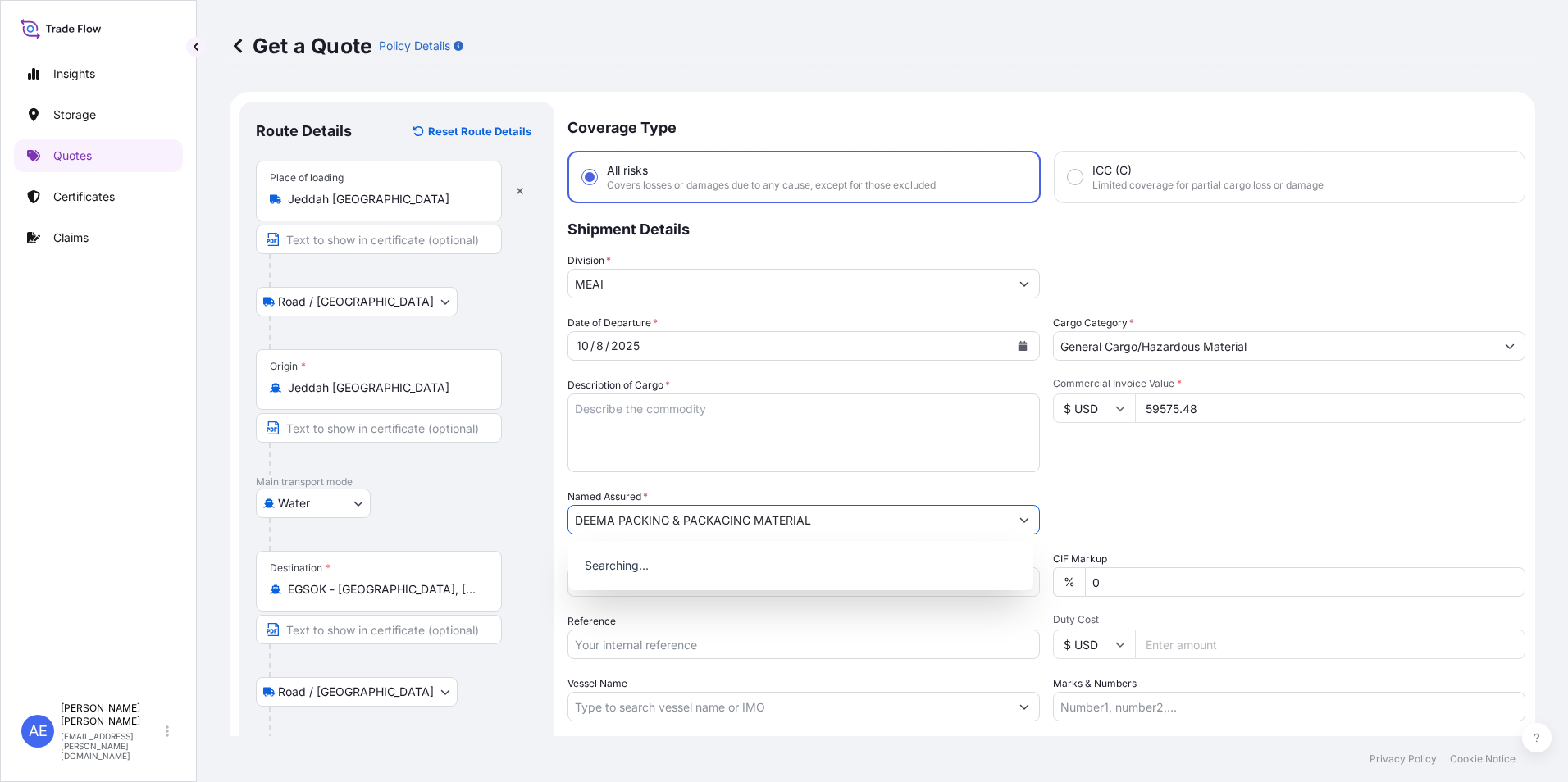
type input "DEEMA PACKING & PACKAGING MATERIAL"
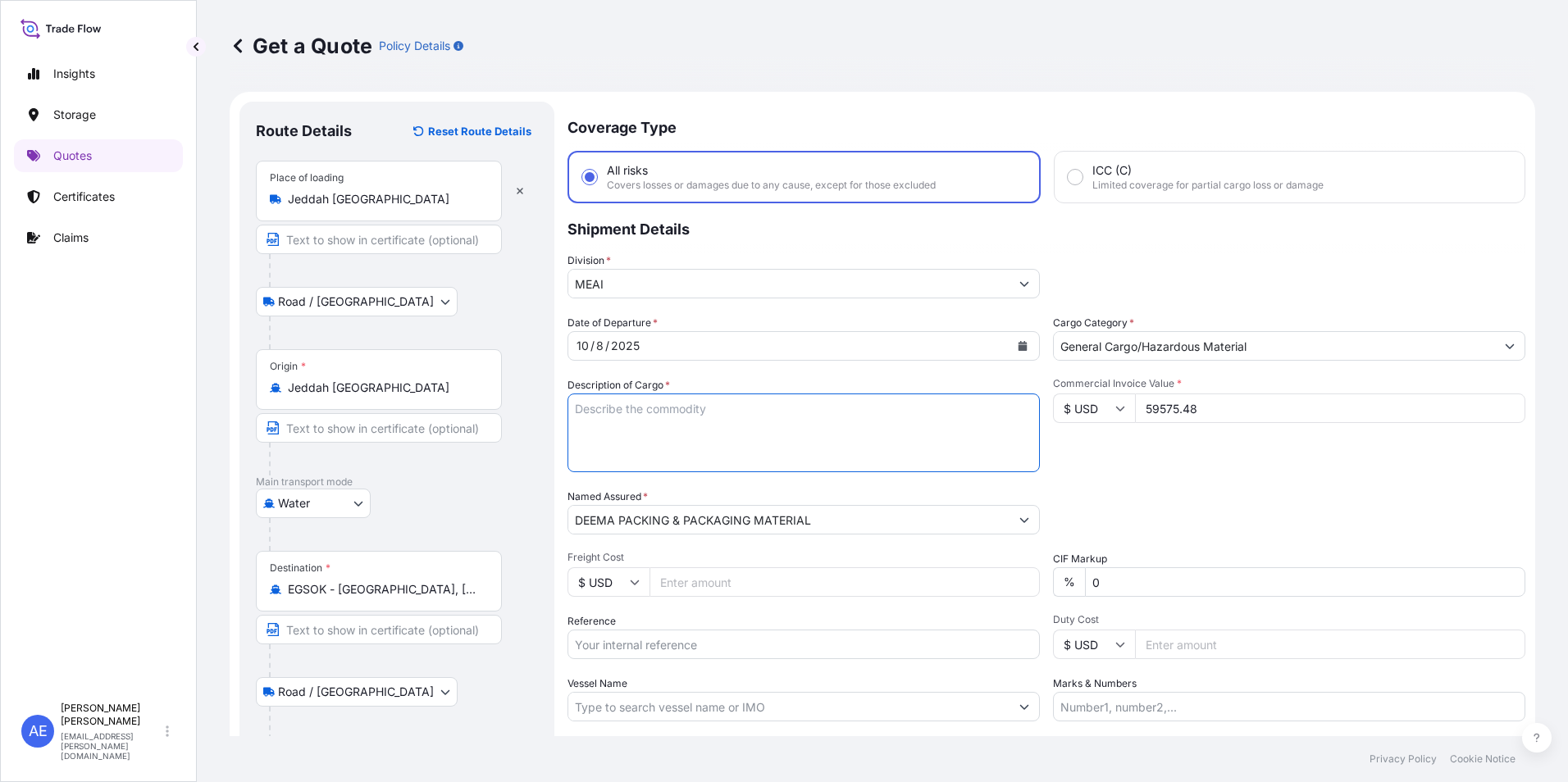
click at [686, 430] on textarea "Description of Cargo *" at bounding box center [804, 433] width 473 height 79
paste textarea "ALUMINIUM FOILS"
type textarea "ALUMINIUM FOILS"
click at [1160, 443] on div "Commercial Invoice Value * $ USD 59575.48" at bounding box center [1289, 424] width 473 height 95
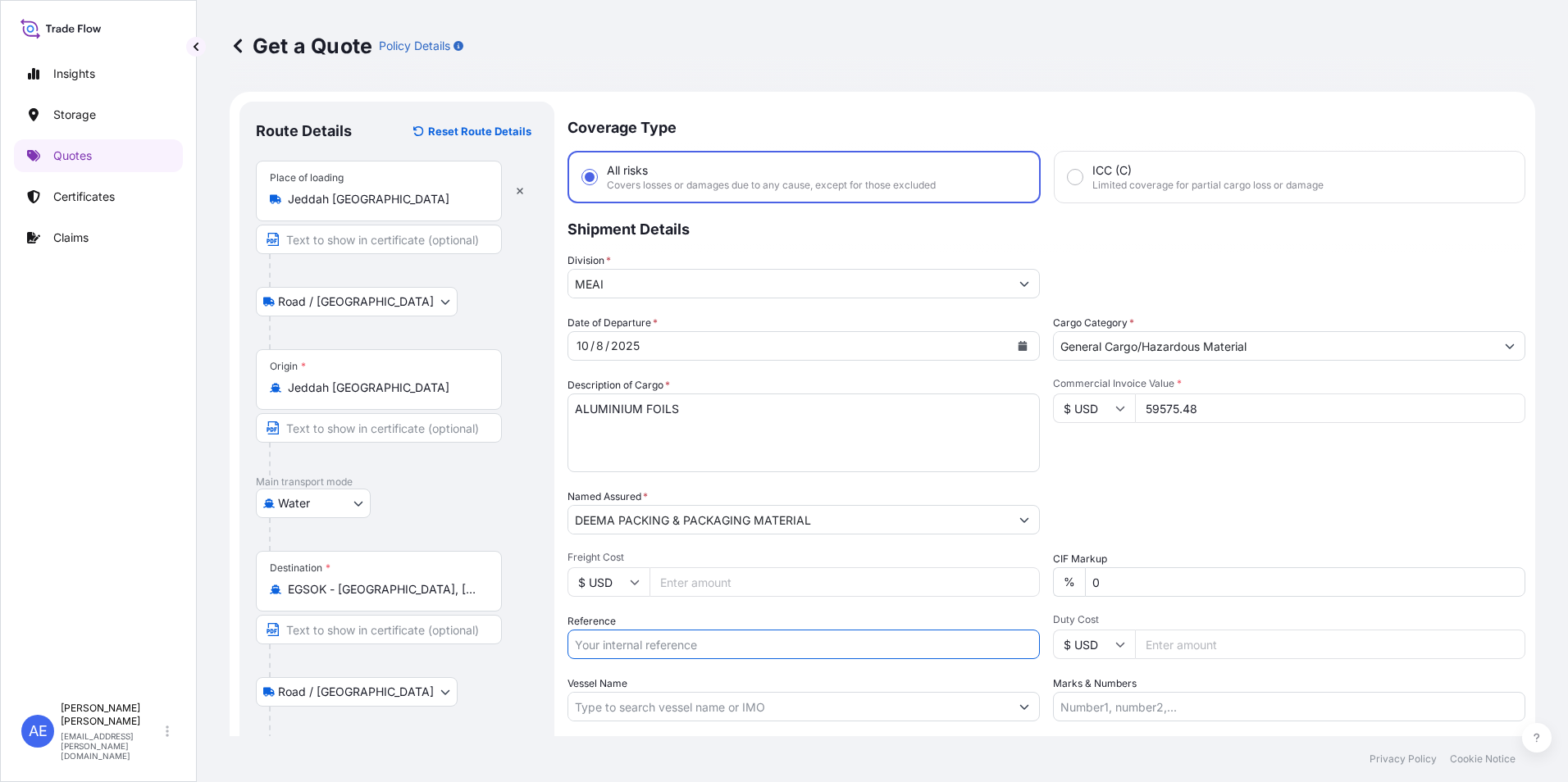
click at [638, 641] on input "Reference" at bounding box center [804, 645] width 473 height 30
paste input "BL:JED2510000257 SSLS3402"
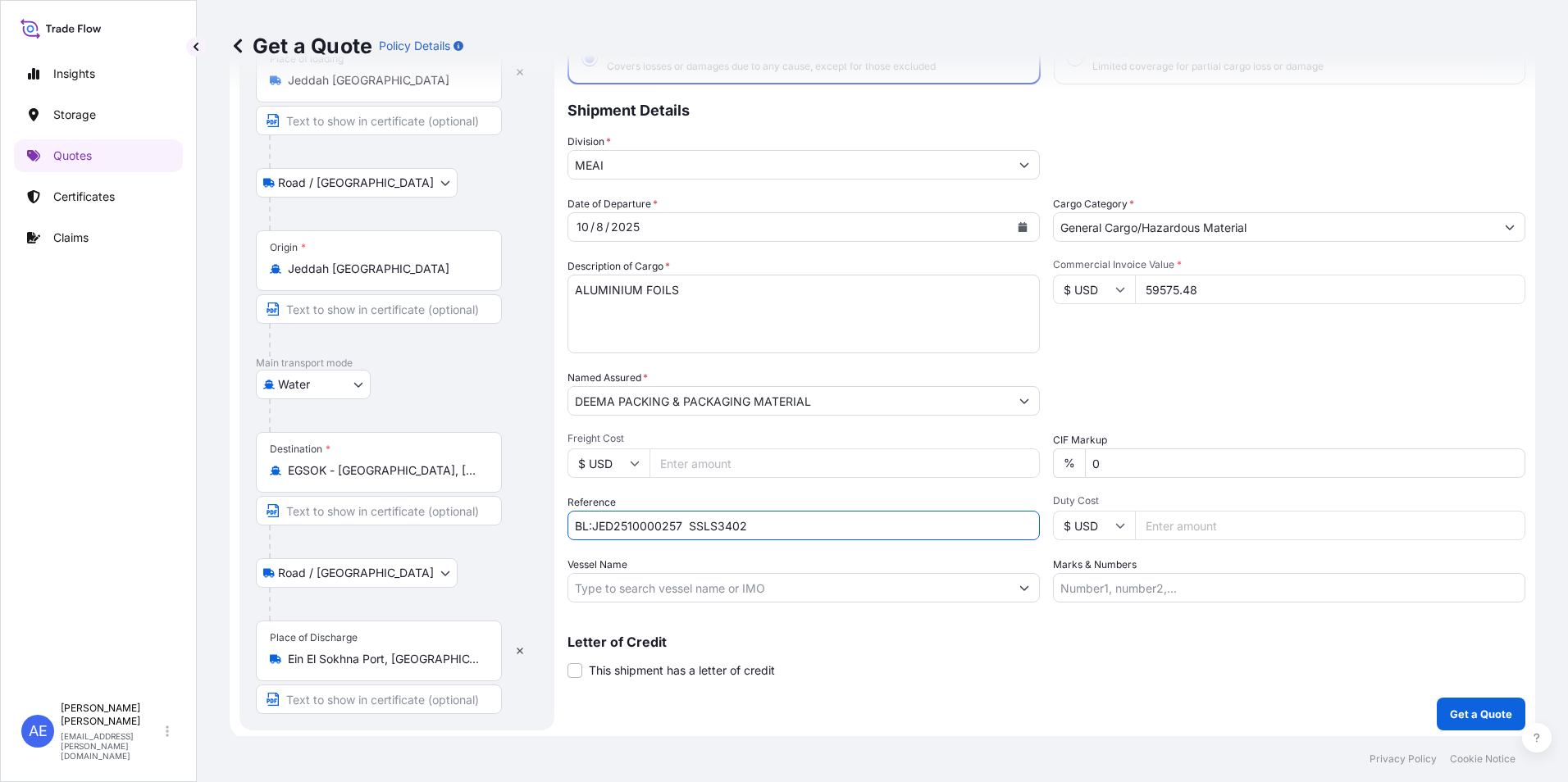
scroll to position [123, 0]
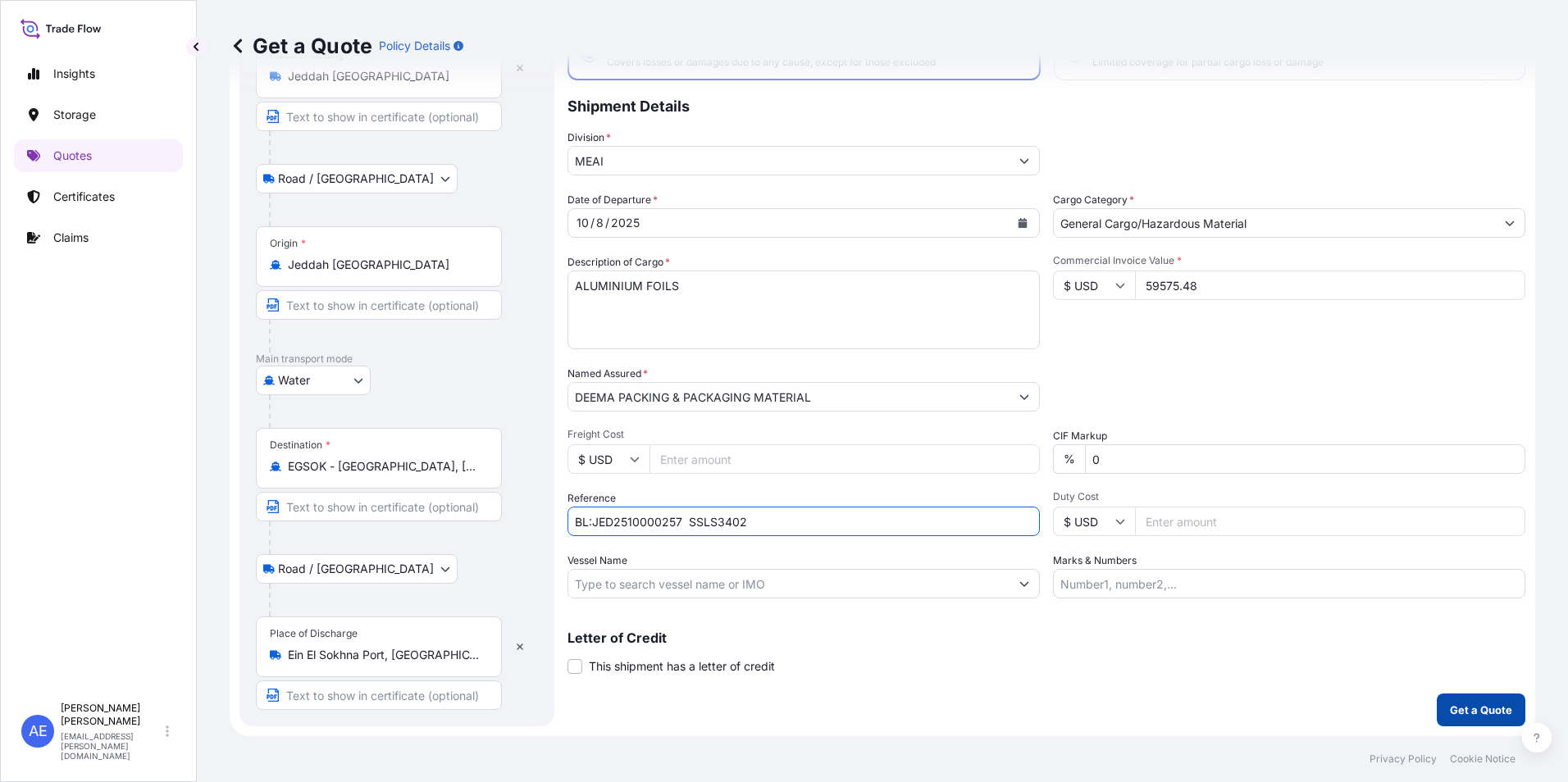
type input "BL:JED2510000257 SSLS3402"
click at [1450, 697] on button "Get a Quote" at bounding box center [1481, 710] width 88 height 33
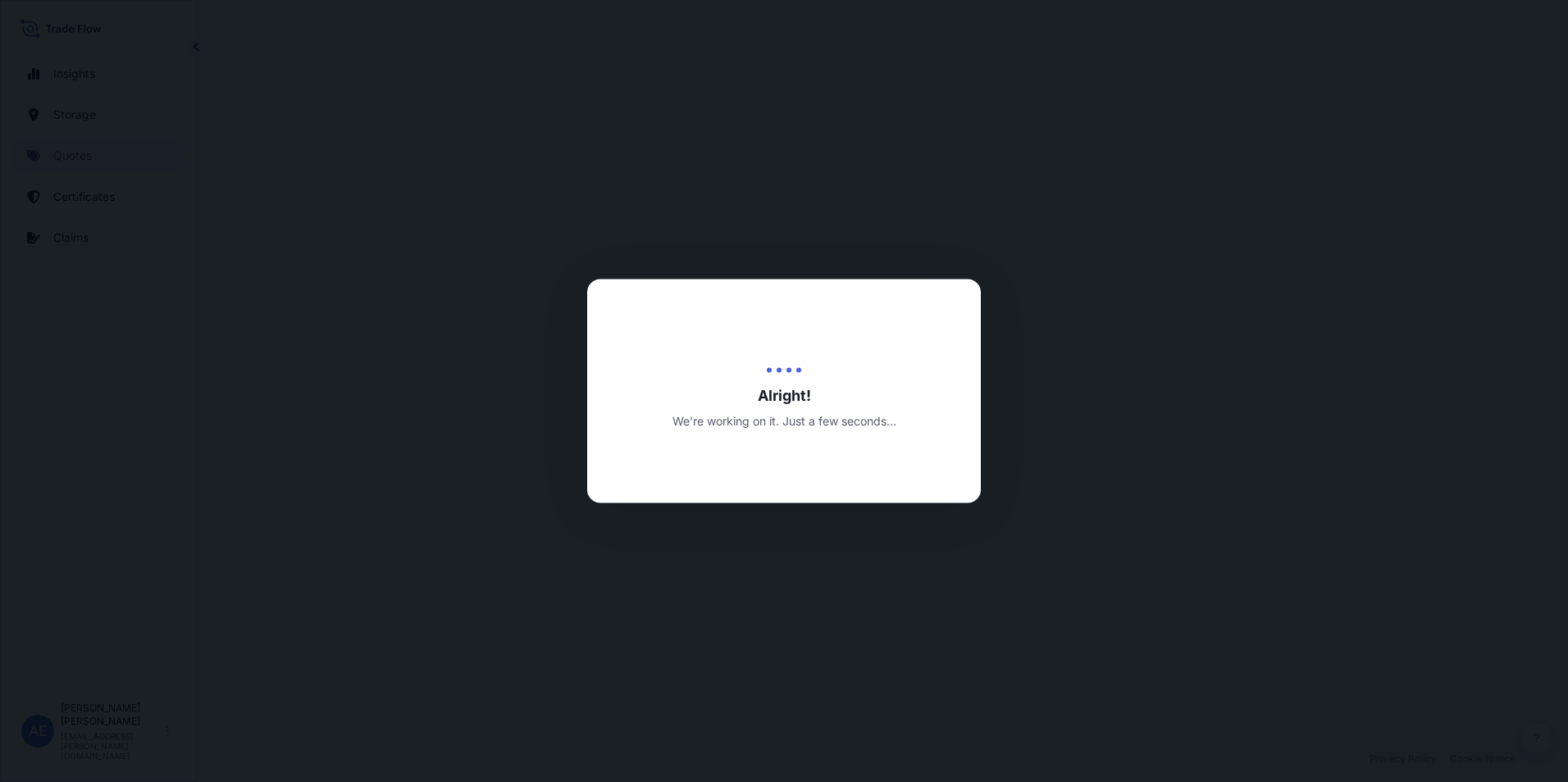
select select "Road / [GEOGRAPHIC_DATA]"
select select "Water"
select select "Road / [GEOGRAPHIC_DATA]"
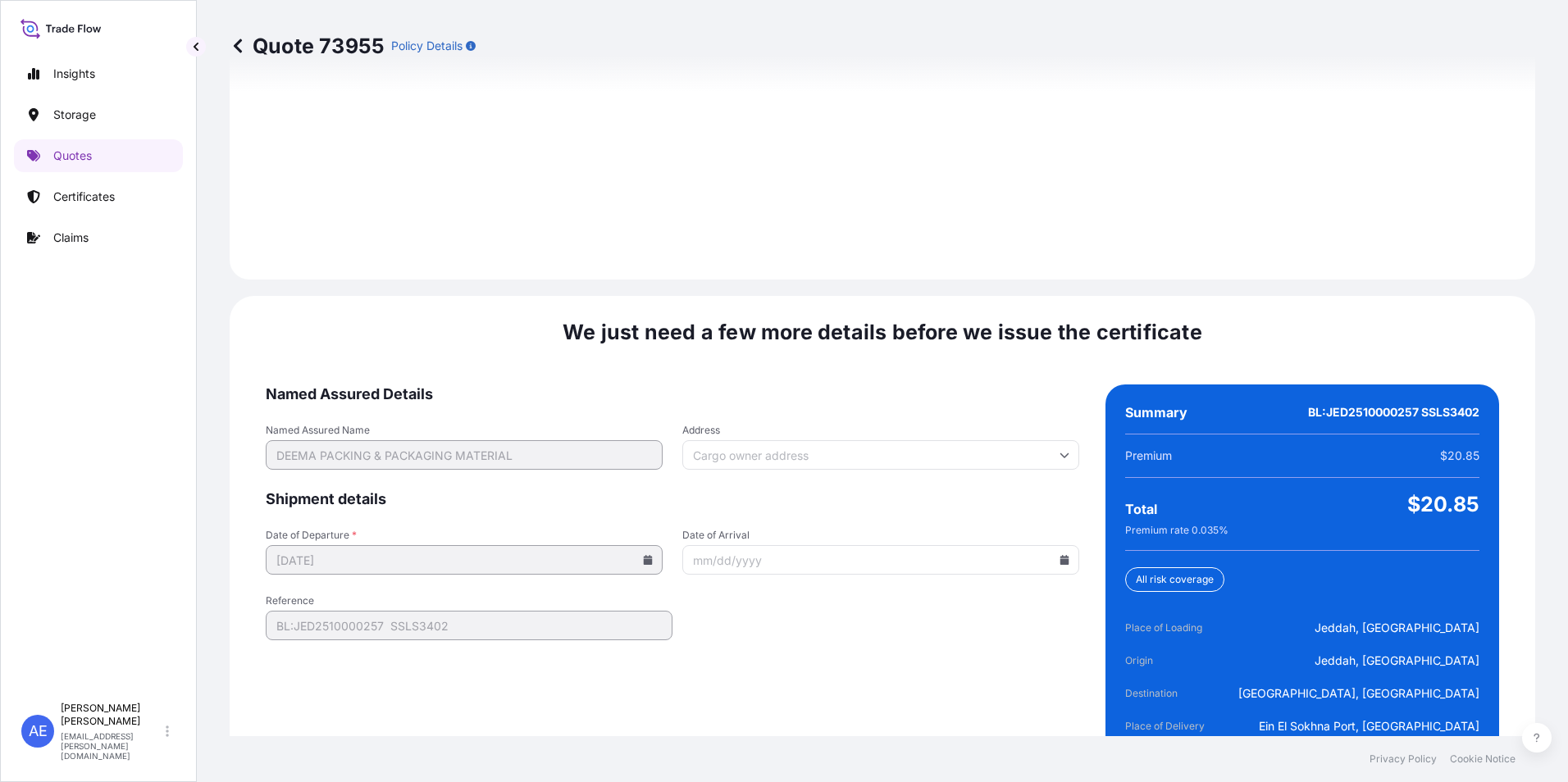
scroll to position [2440, 0]
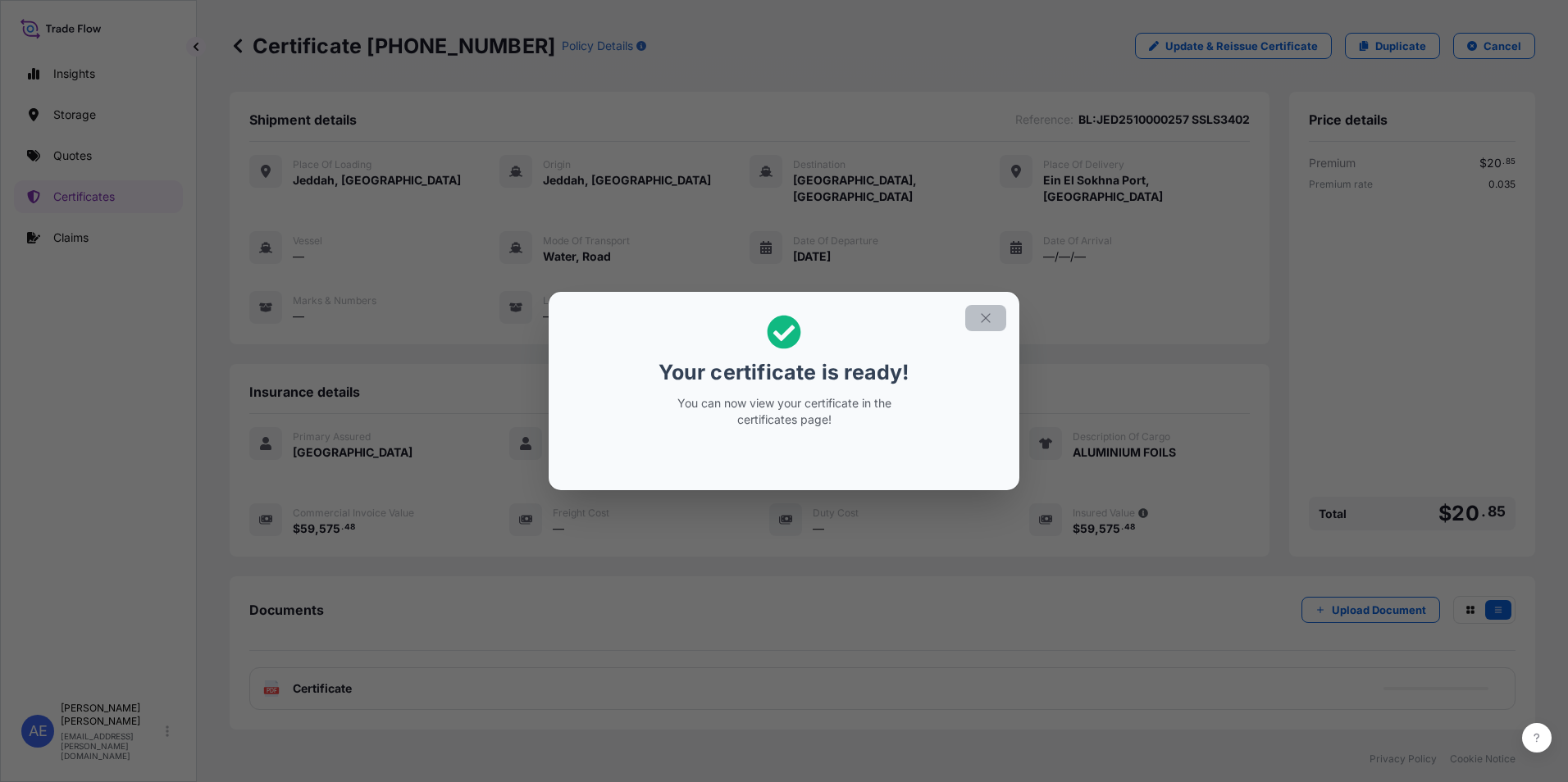
click at [997, 318] on button "button" at bounding box center [986, 318] width 41 height 26
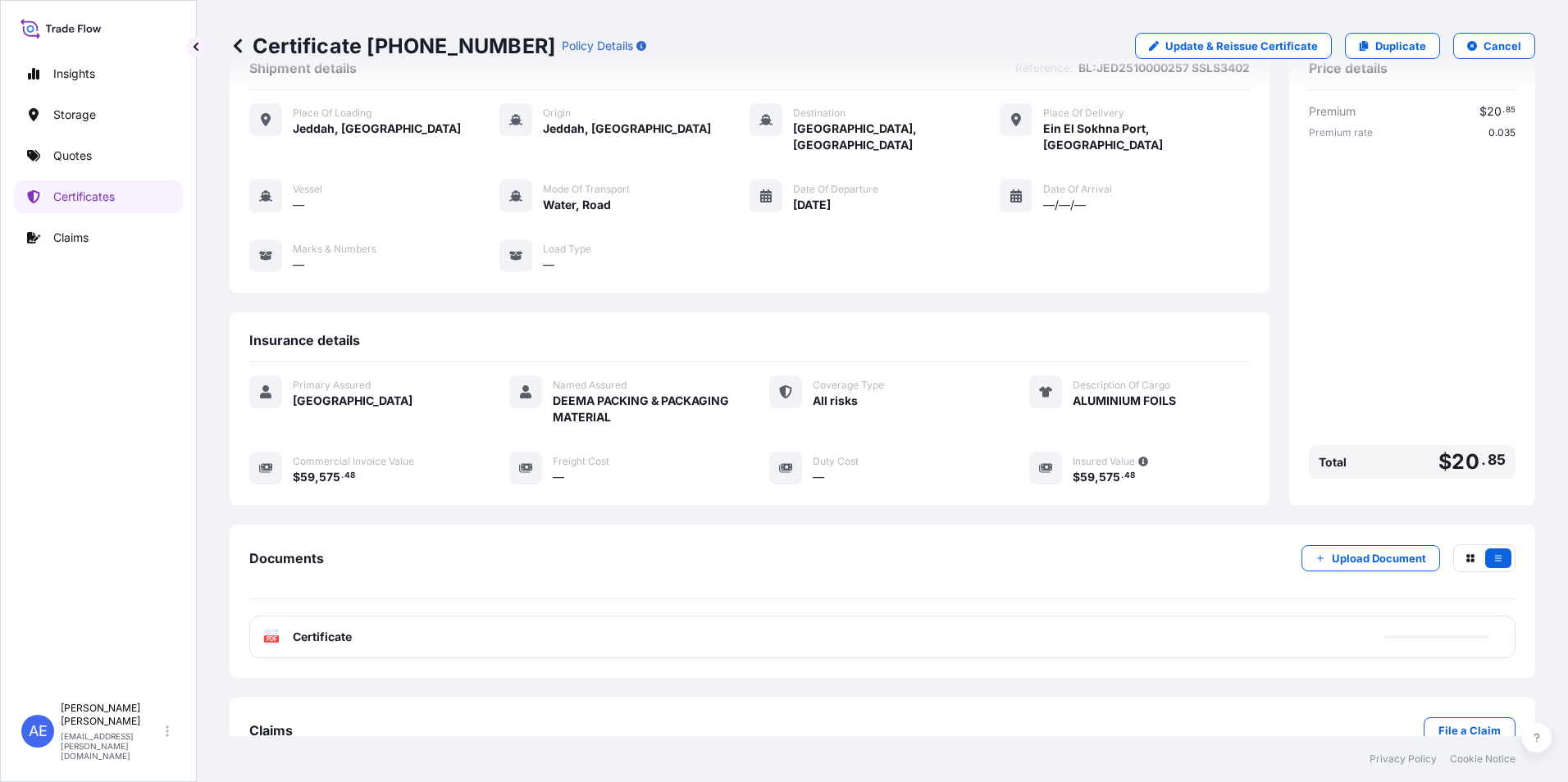
scroll to position [80, 0]
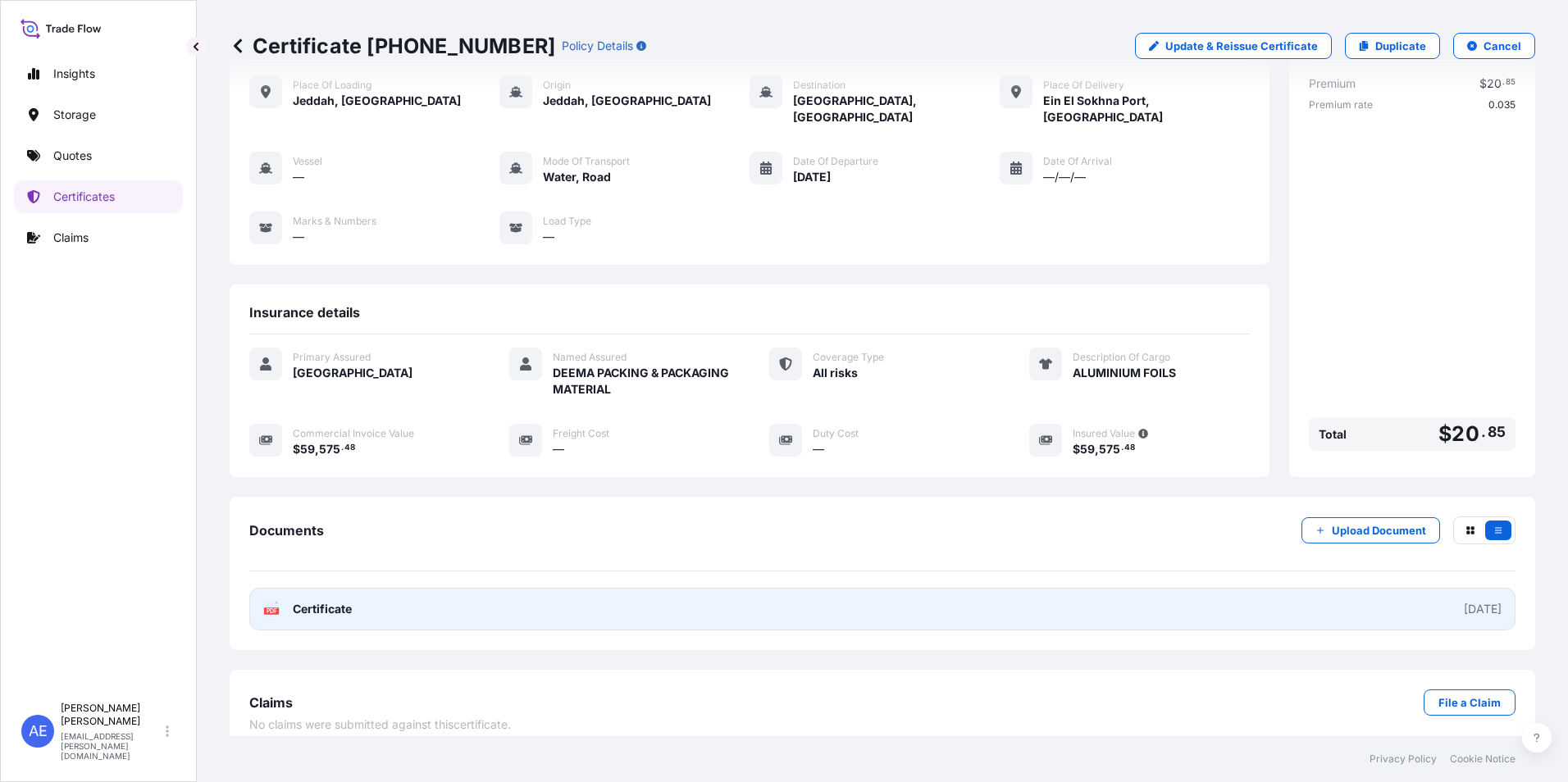
click at [333, 601] on span "Certificate" at bounding box center [322, 609] width 59 height 17
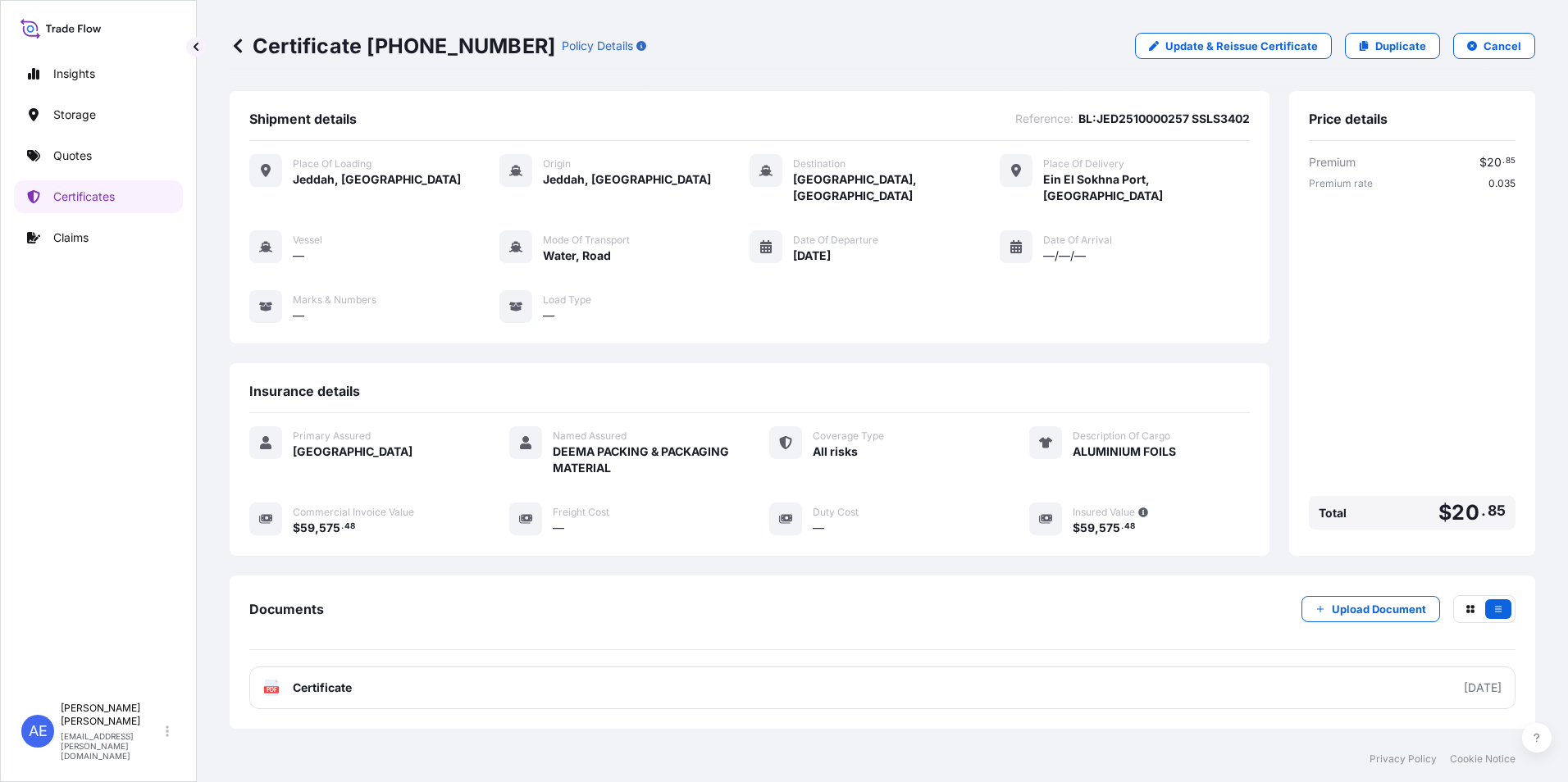
scroll to position [0, 0]
